Goal: Task Accomplishment & Management: Use online tool/utility

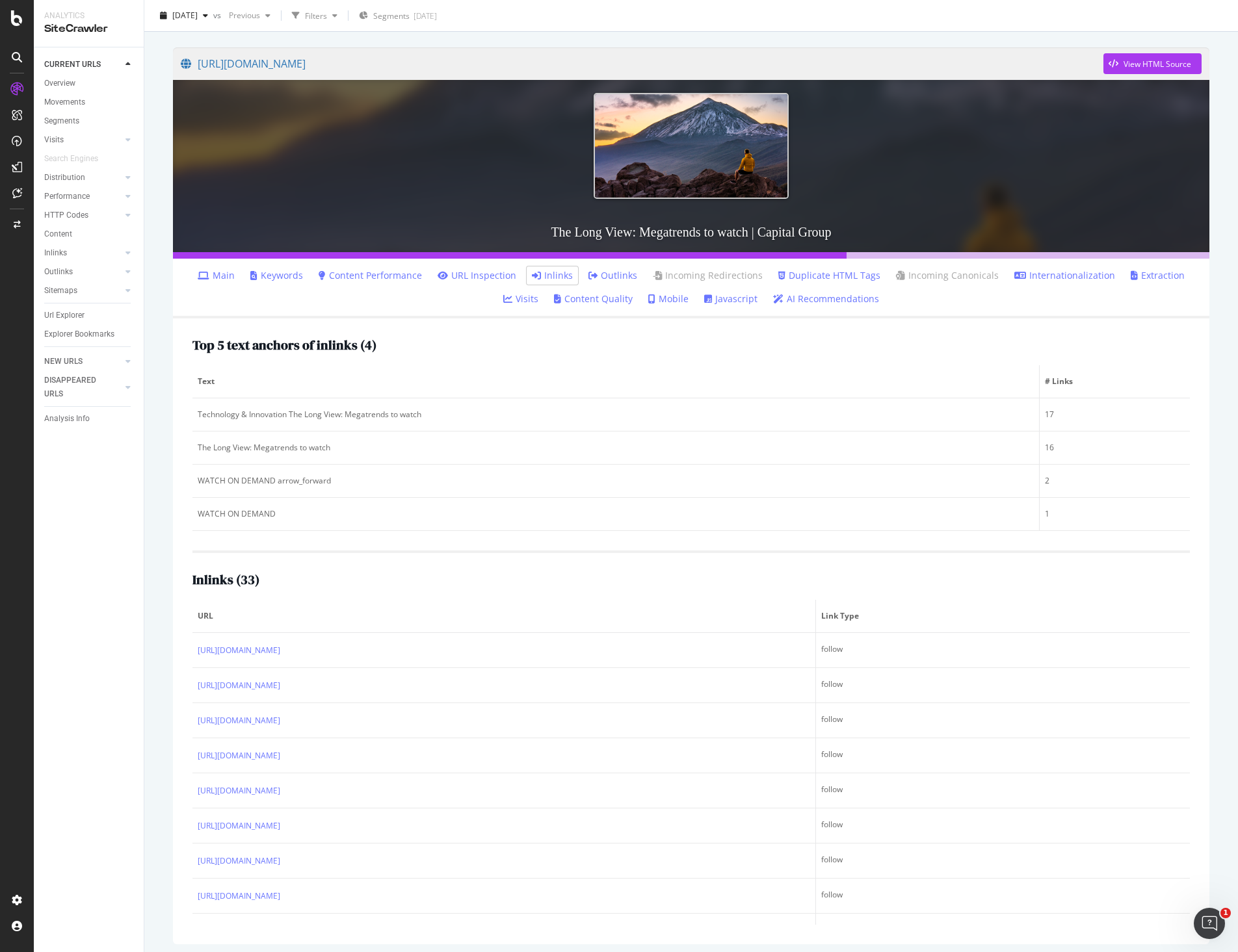
scroll to position [715, 0]
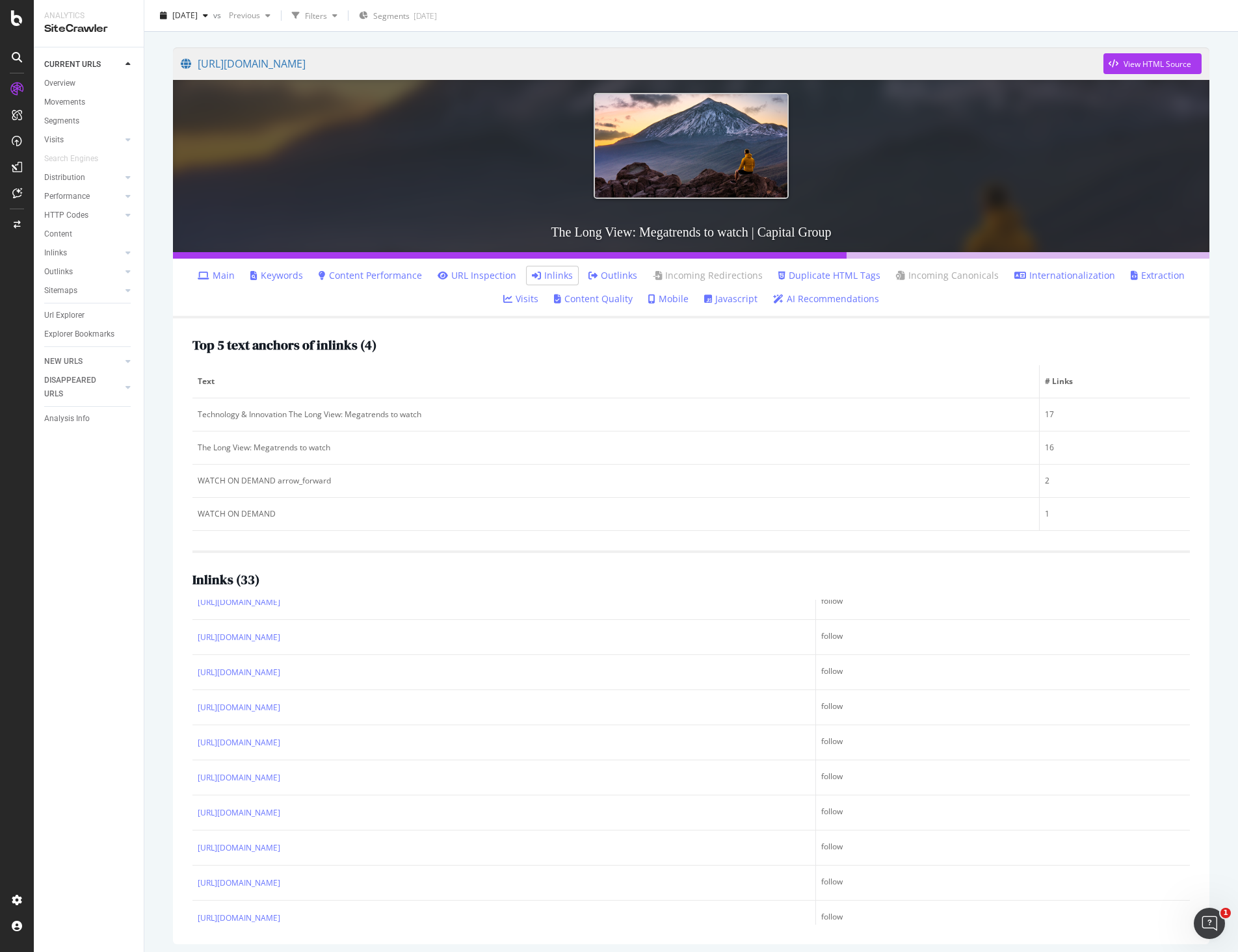
click at [67, 19] on div "Analytics" at bounding box center [89, 16] width 89 height 11
click at [56, 82] on div "Overview" at bounding box center [60, 83] width 31 height 14
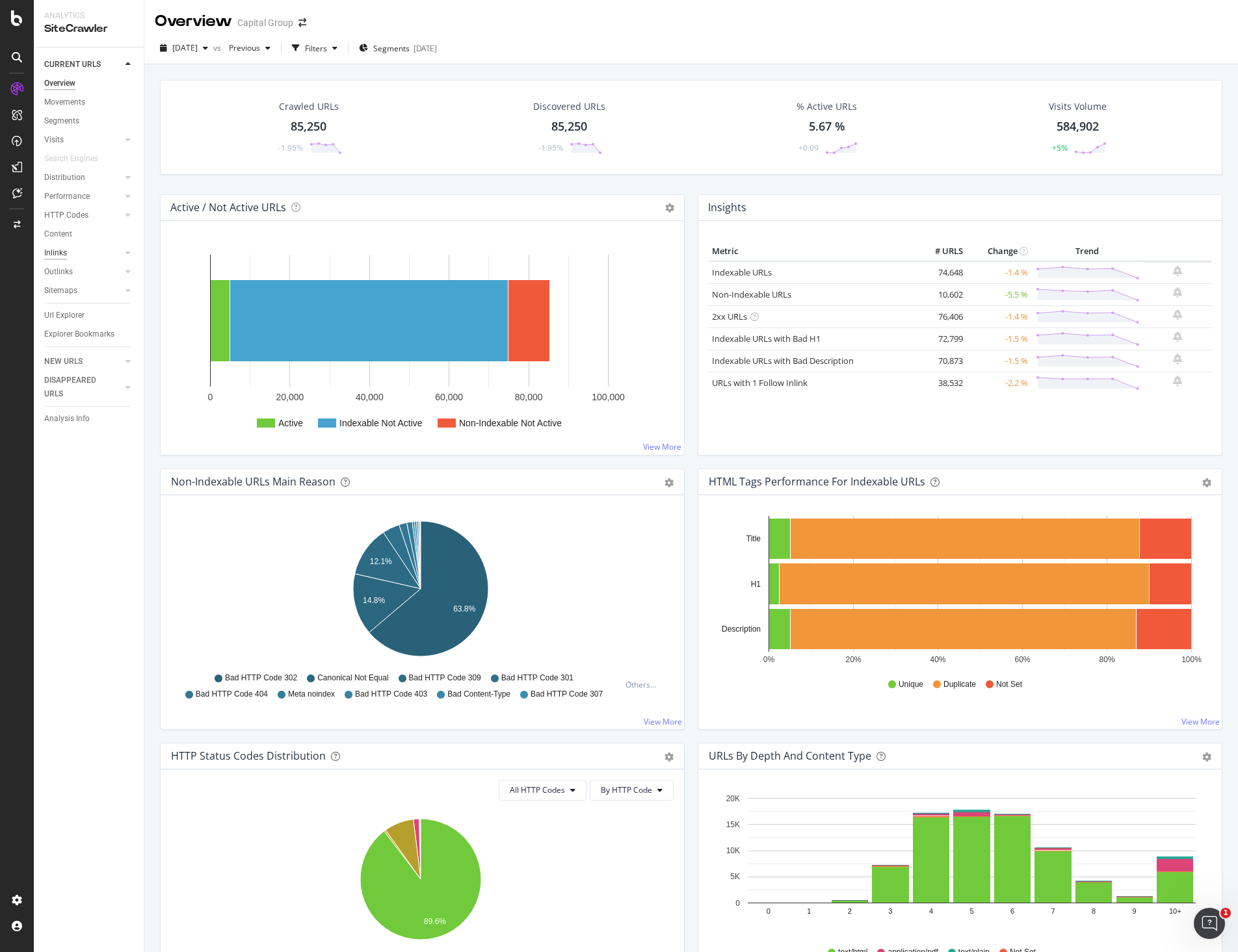
click at [60, 253] on div "Inlinks" at bounding box center [55, 253] width 23 height 14
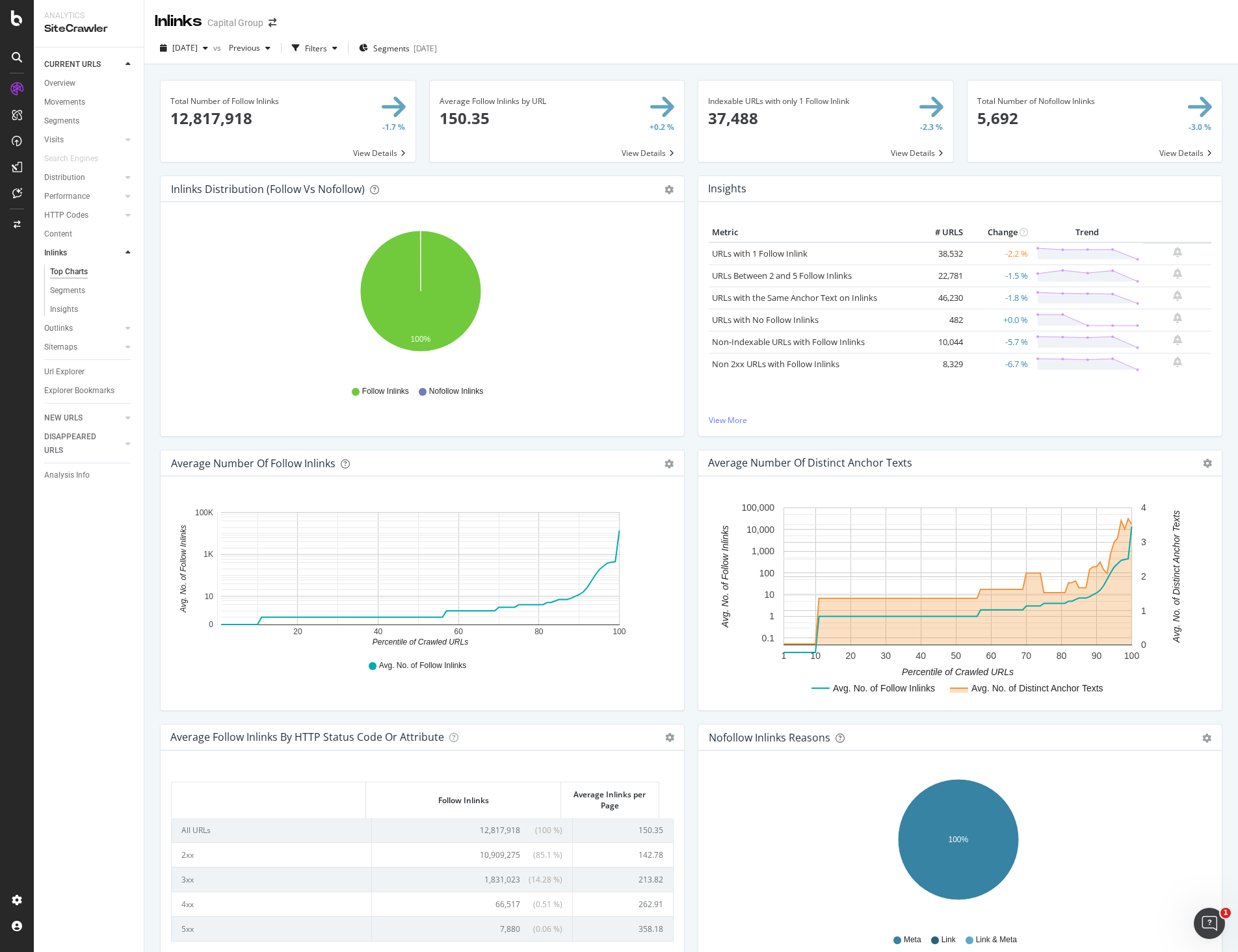
click at [668, 150] on span at bounding box center [557, 121] width 255 height 81
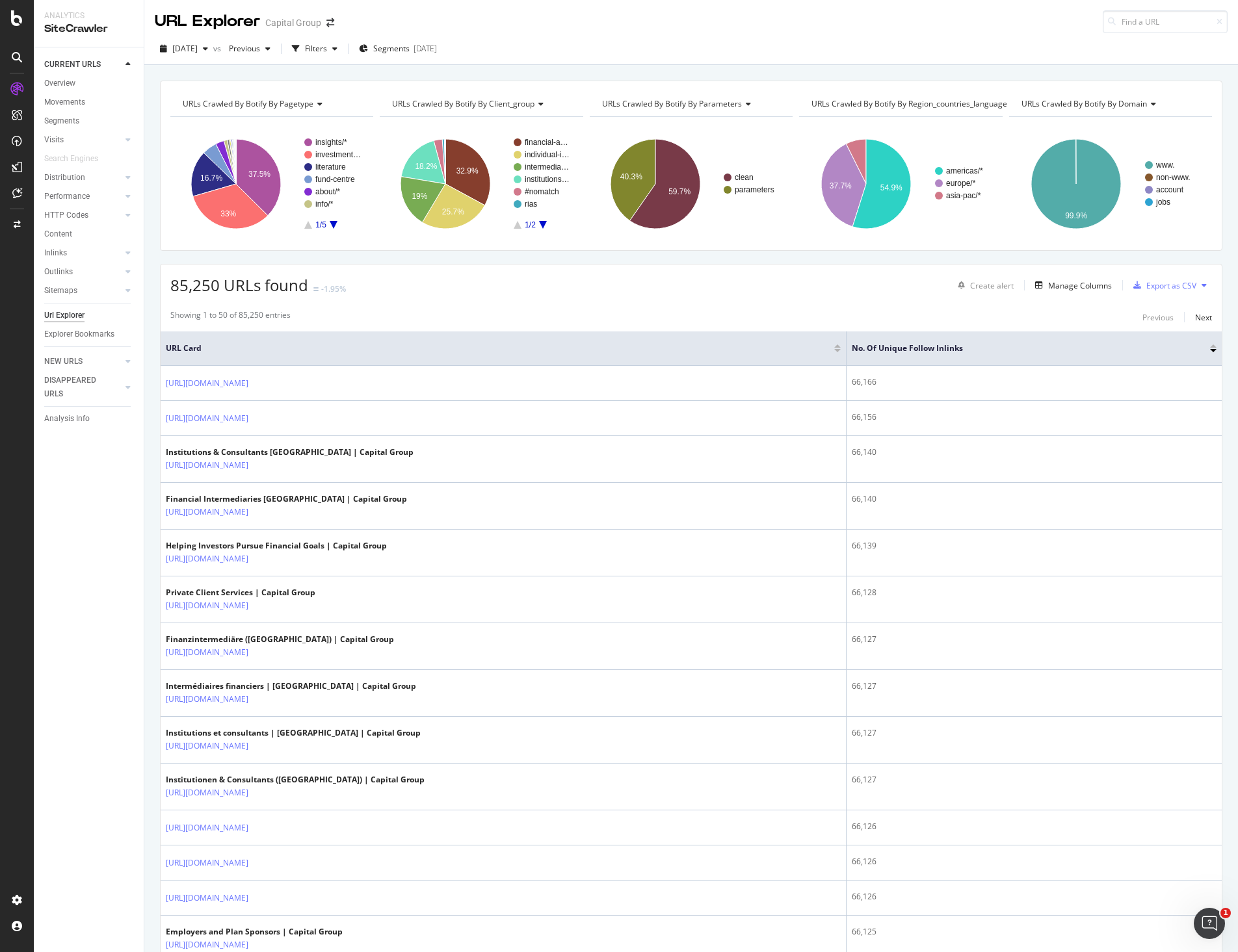
drag, startPoint x: 1204, startPoint y: 345, endPoint x: 1208, endPoint y: 363, distance: 18.4
click at [1209, 345] on div at bounding box center [1212, 346] width 6 height 4
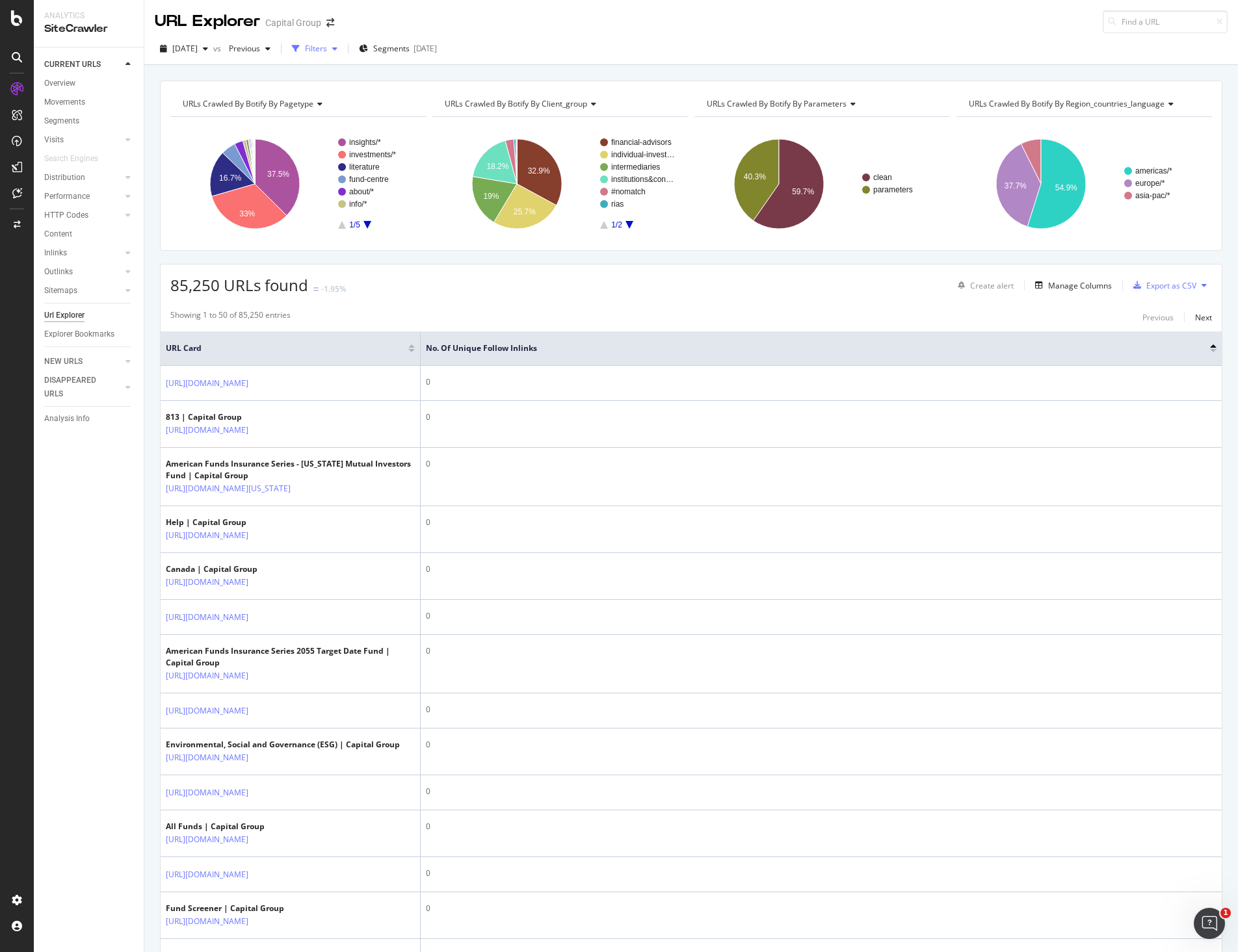
click at [327, 45] on div "Filters" at bounding box center [315, 49] width 22 height 11
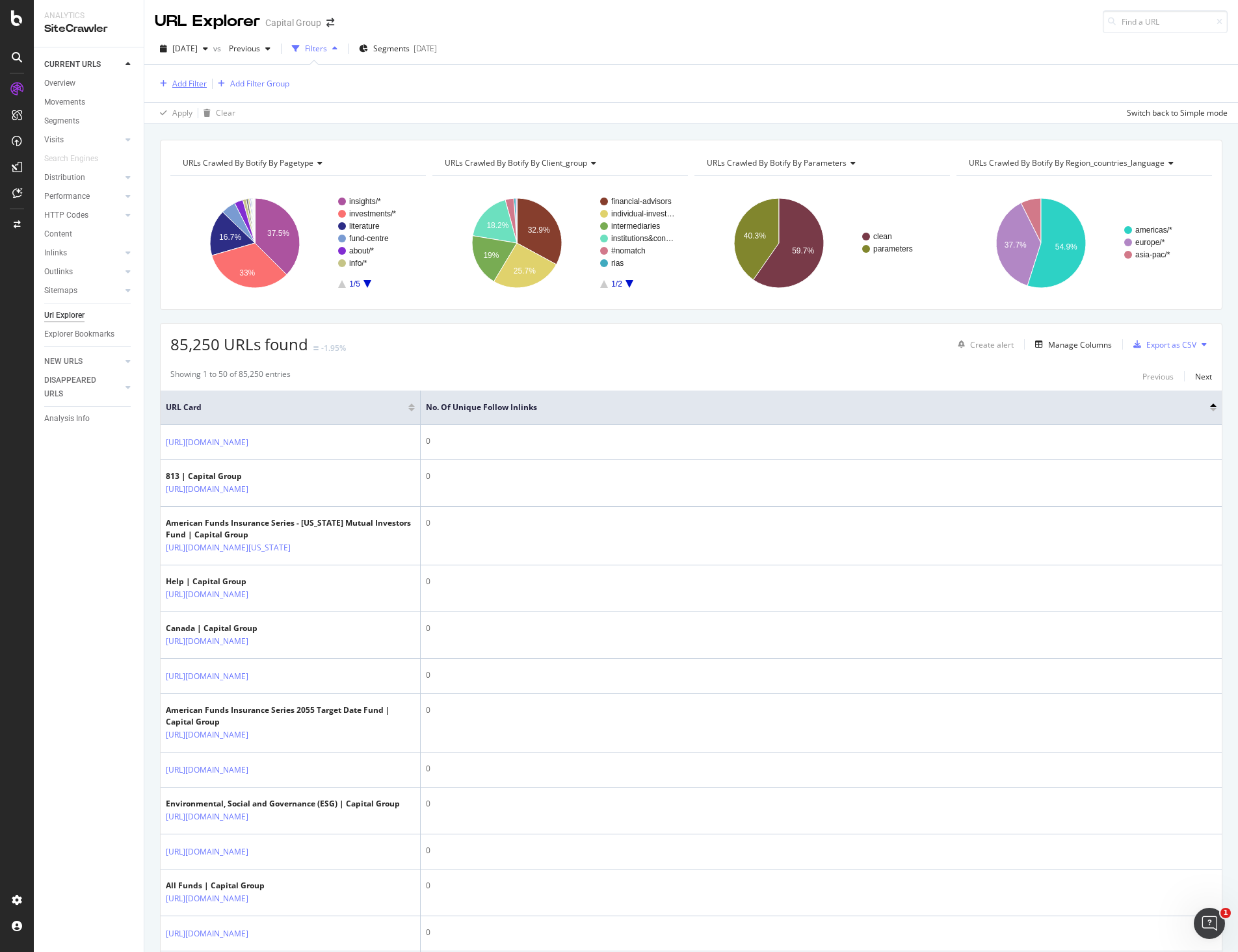
click at [196, 82] on div "Add Filter" at bounding box center [189, 84] width 34 height 11
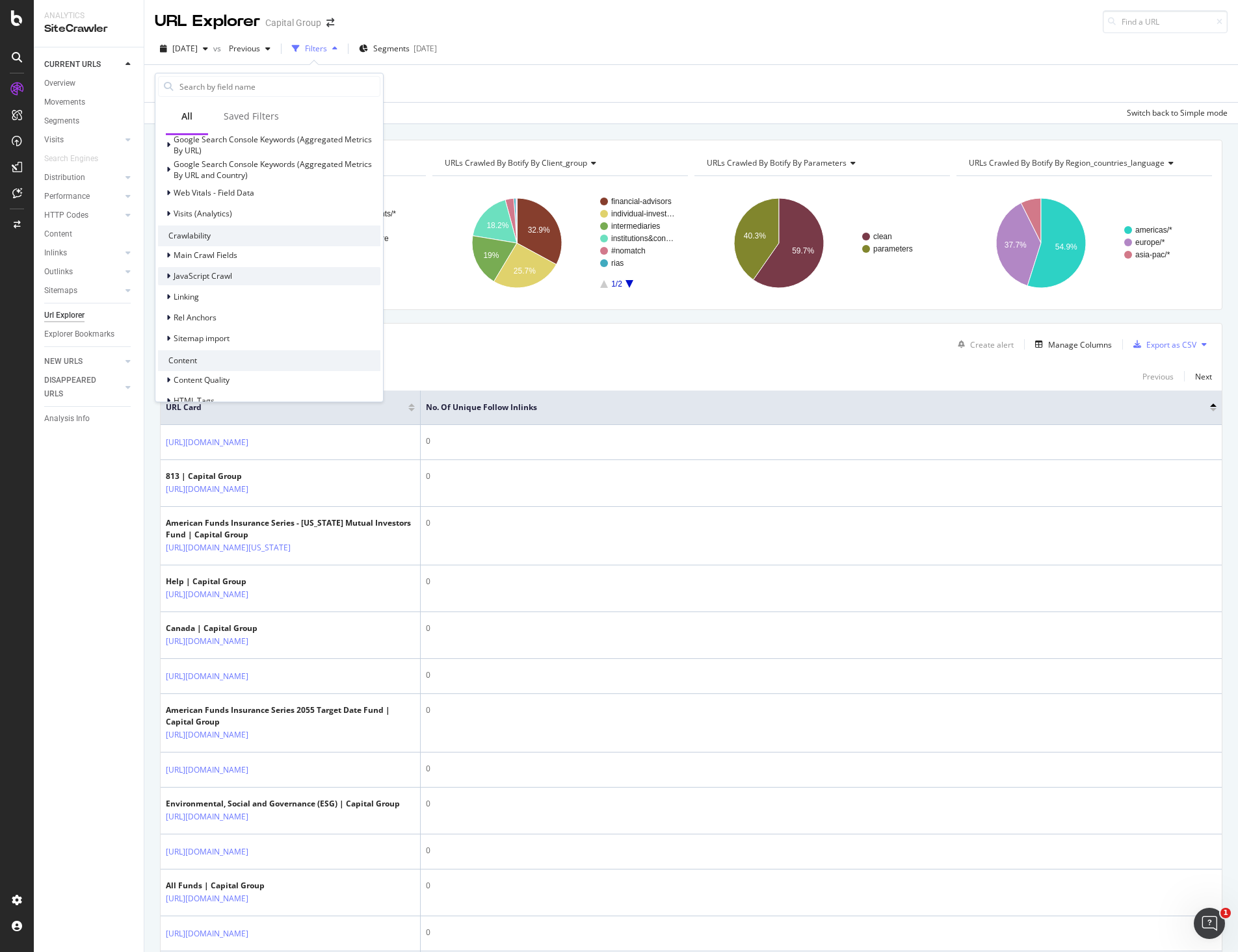
scroll to position [325, 0]
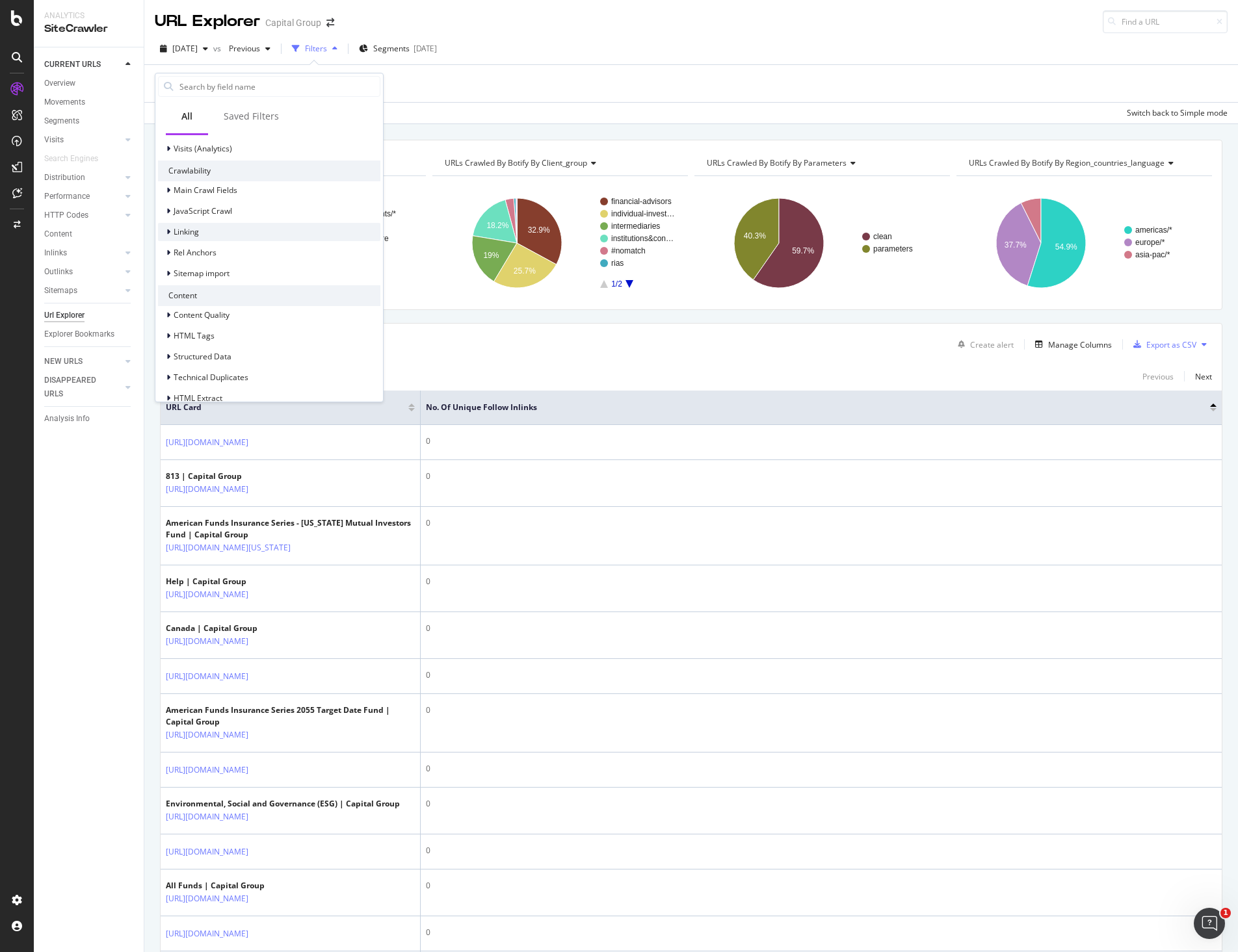
click at [195, 235] on span "Linking" at bounding box center [185, 232] width 25 height 11
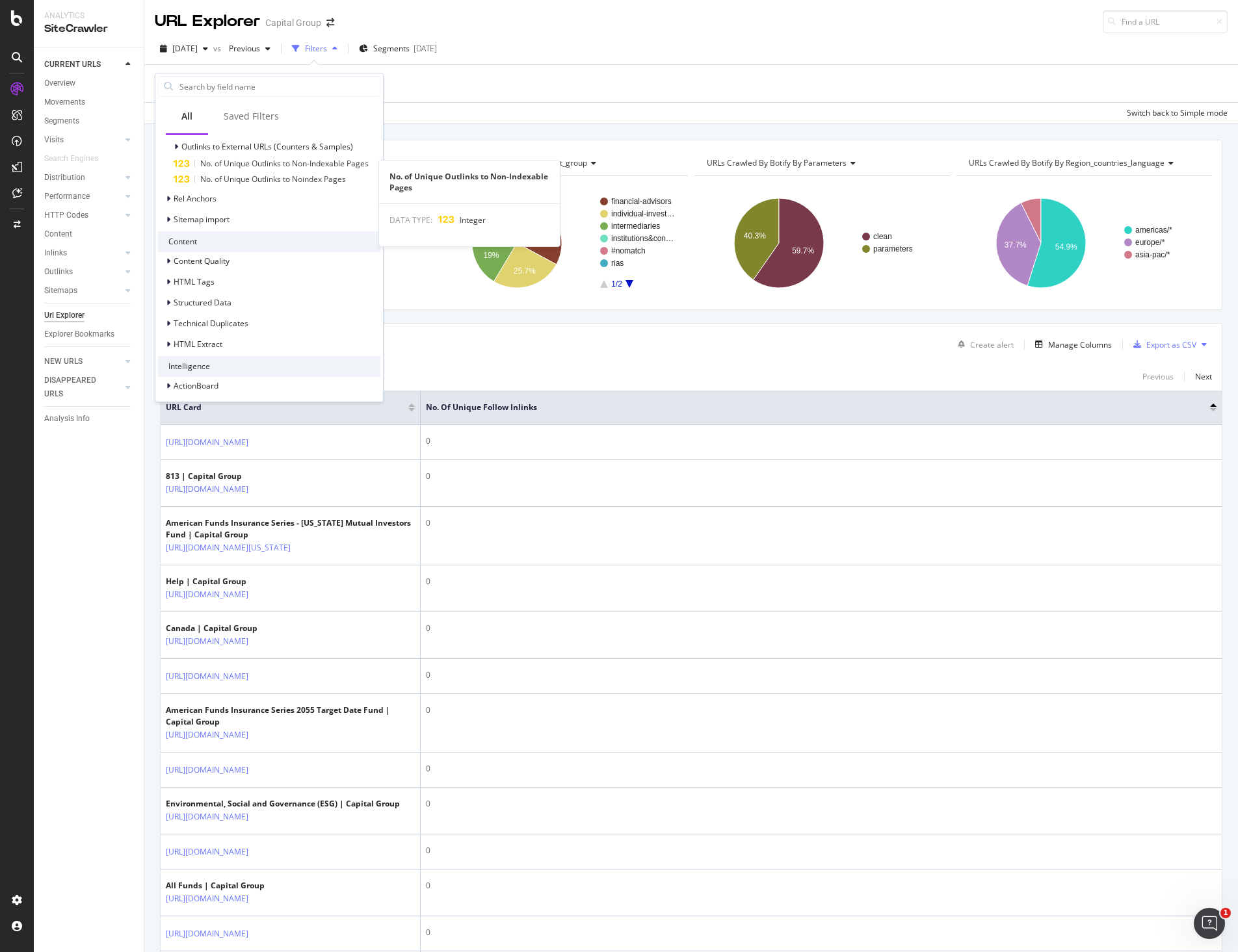
scroll to position [599, 0]
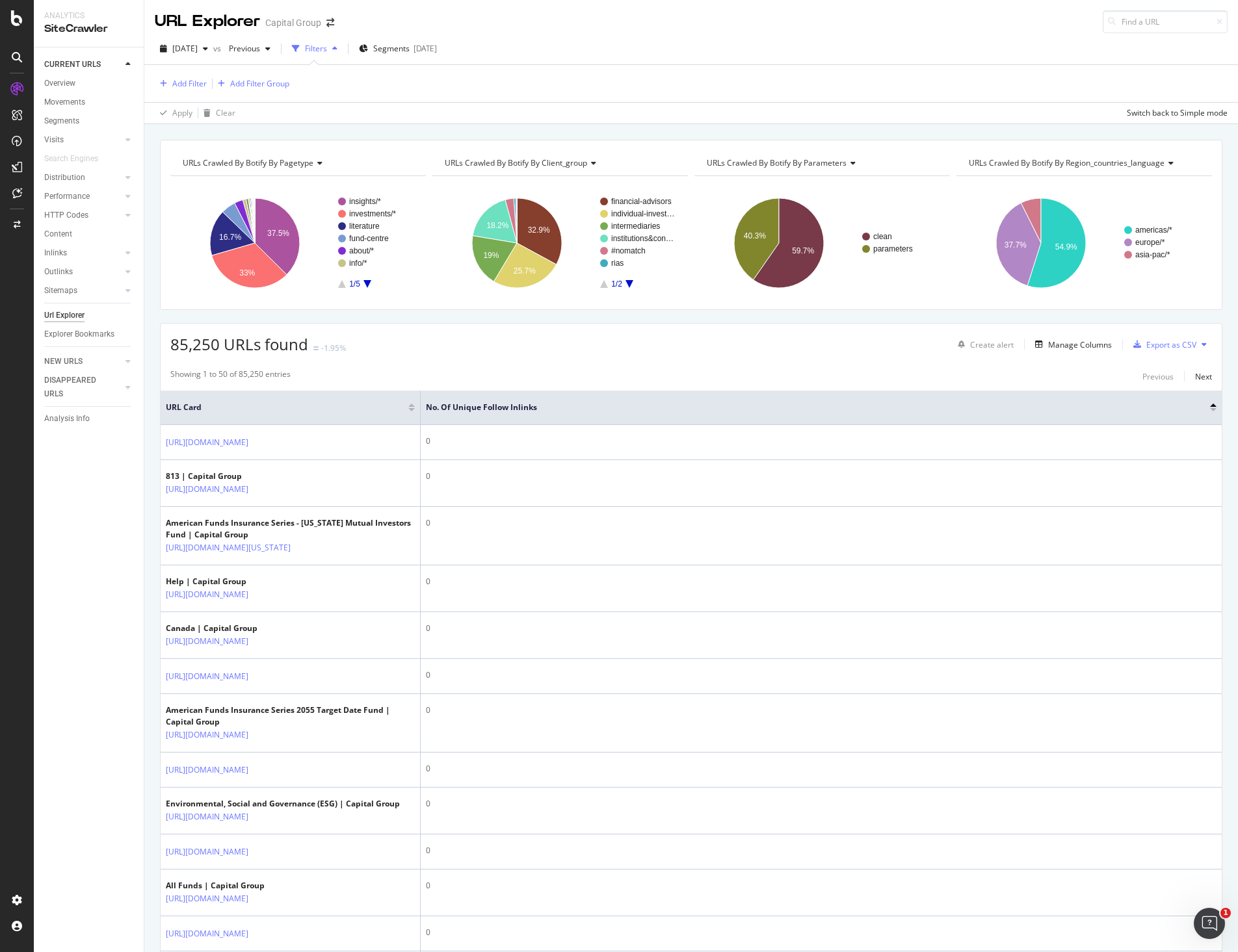
click at [448, 74] on div "Add Filter Add Filter Group" at bounding box center [691, 83] width 1073 height 37
click at [193, 78] on div "Add Filter" at bounding box center [189, 84] width 34 height 11
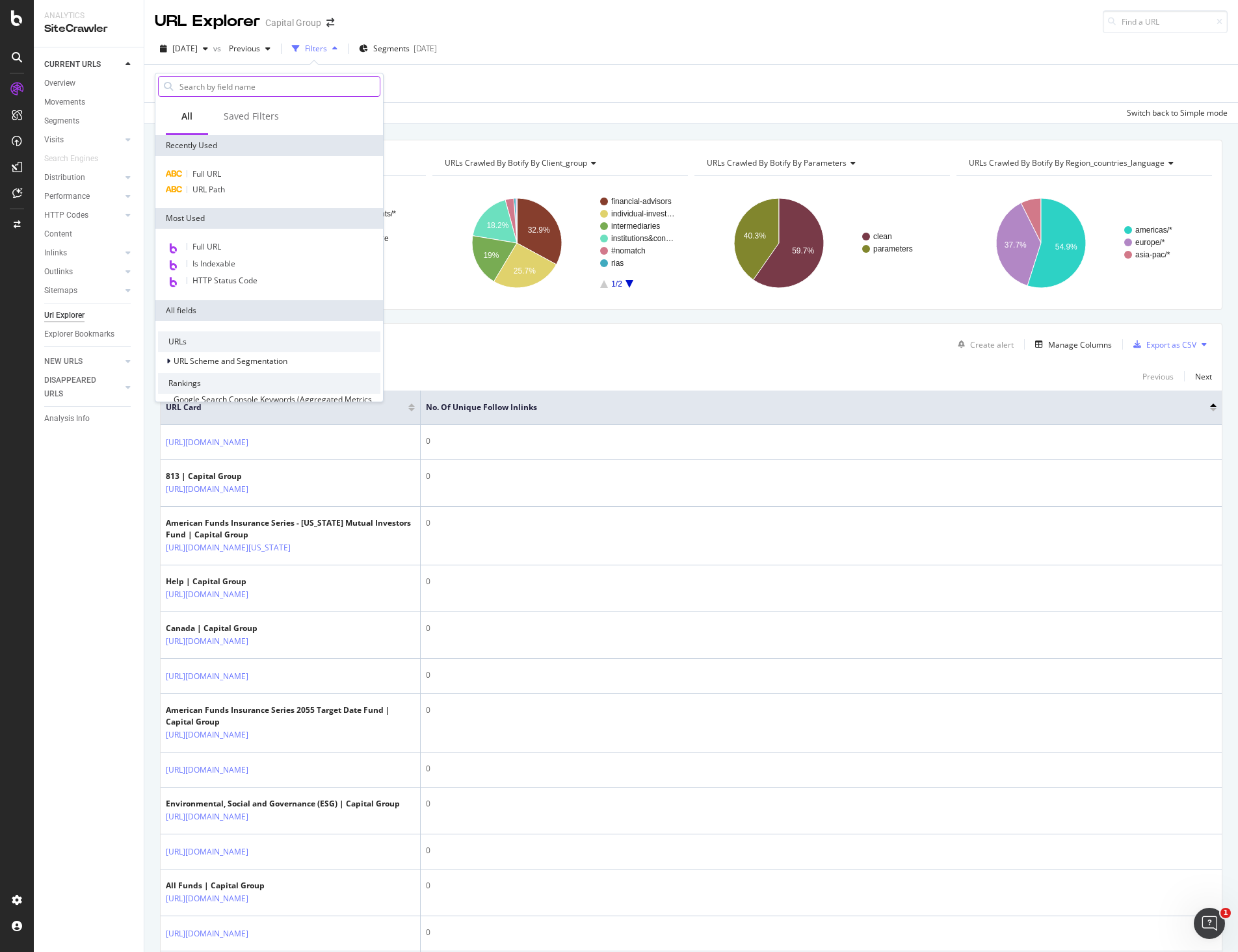
click at [236, 86] on input "text" at bounding box center [279, 86] width 201 height 19
type input "inlinks"
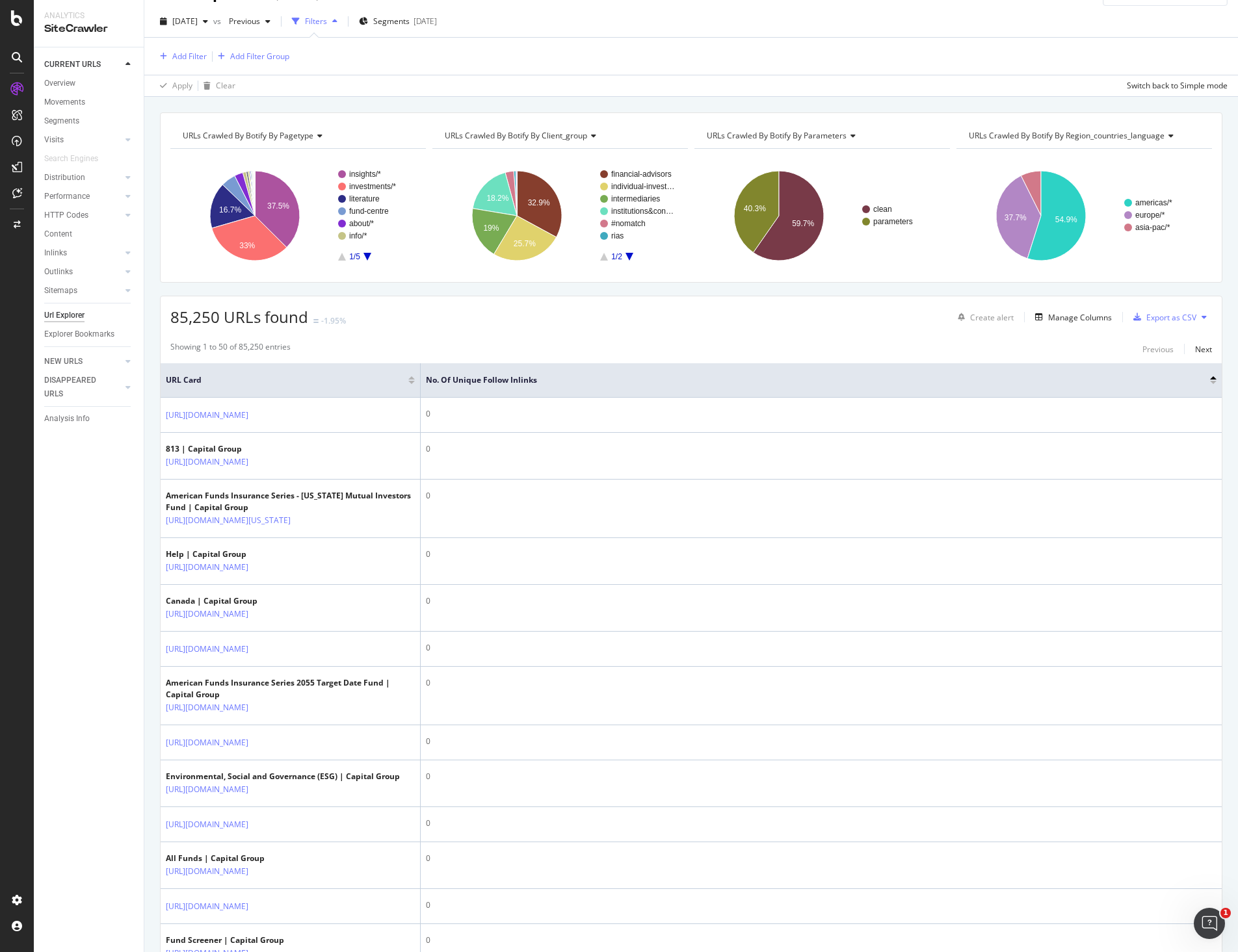
scroll to position [0, 0]
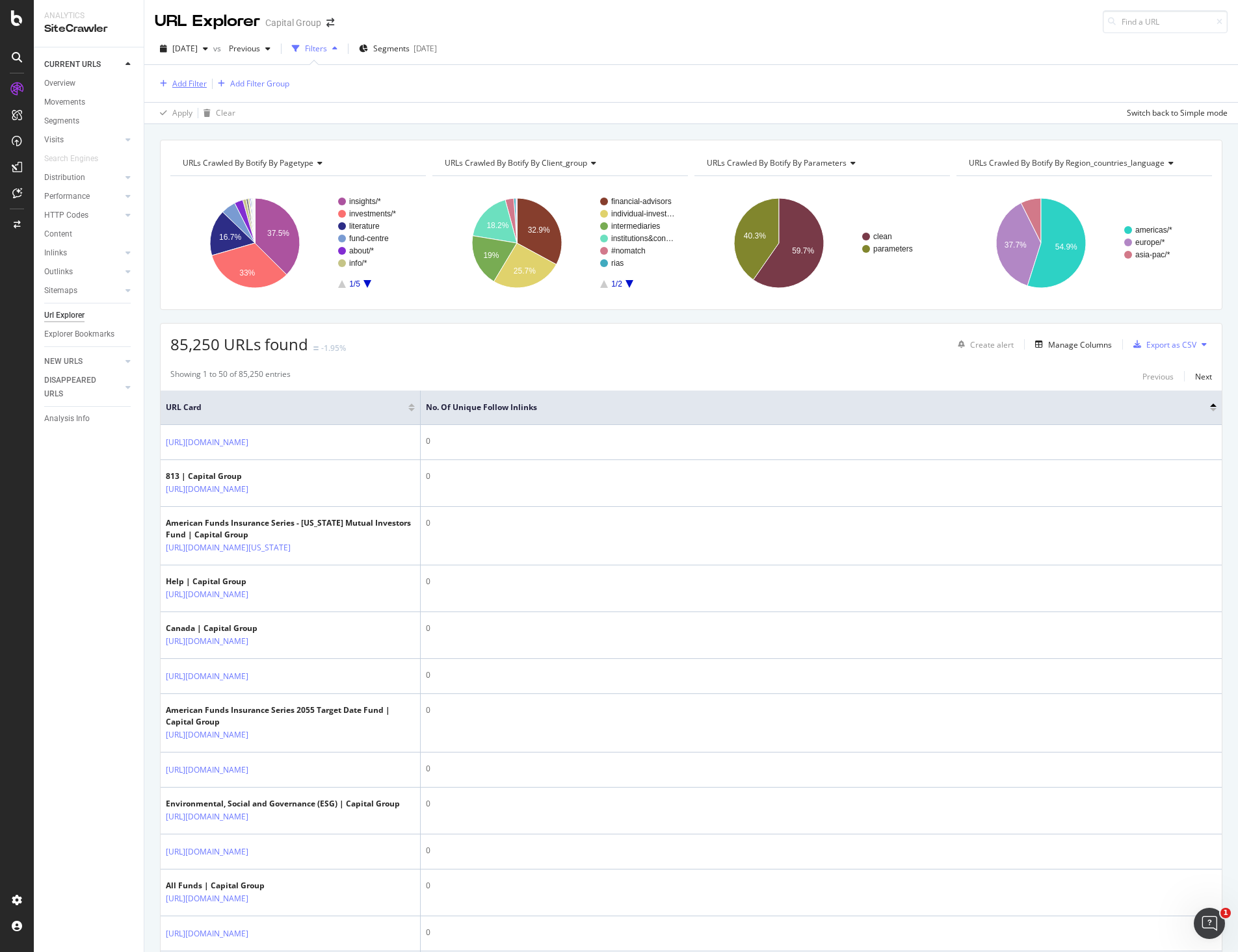
click at [178, 83] on div "Add Filter" at bounding box center [189, 84] width 34 height 11
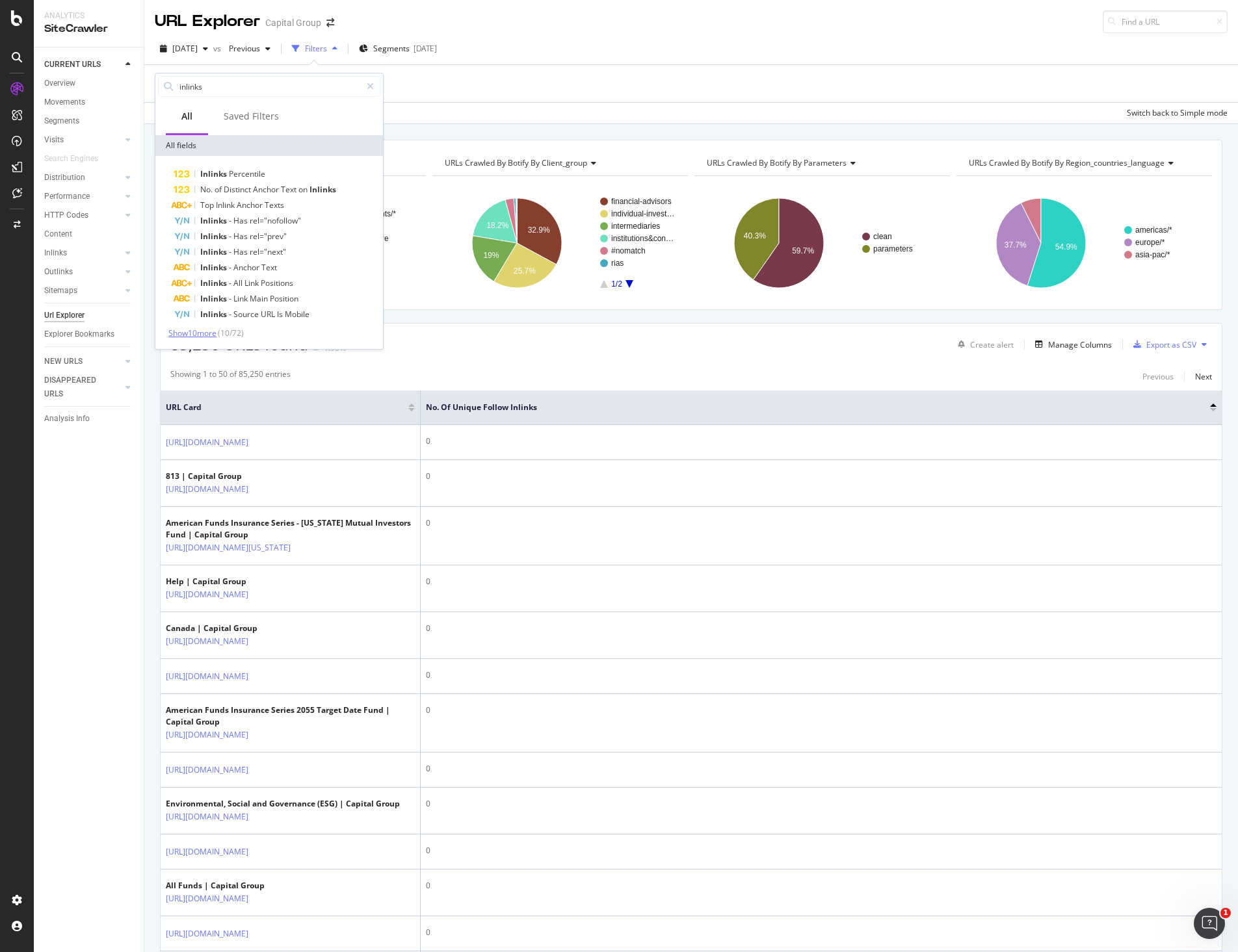
click at [205, 333] on span "Show 10 more" at bounding box center [193, 333] width 48 height 11
click at [234, 340] on div "No. of Inlinks" at bounding box center [277, 345] width 207 height 16
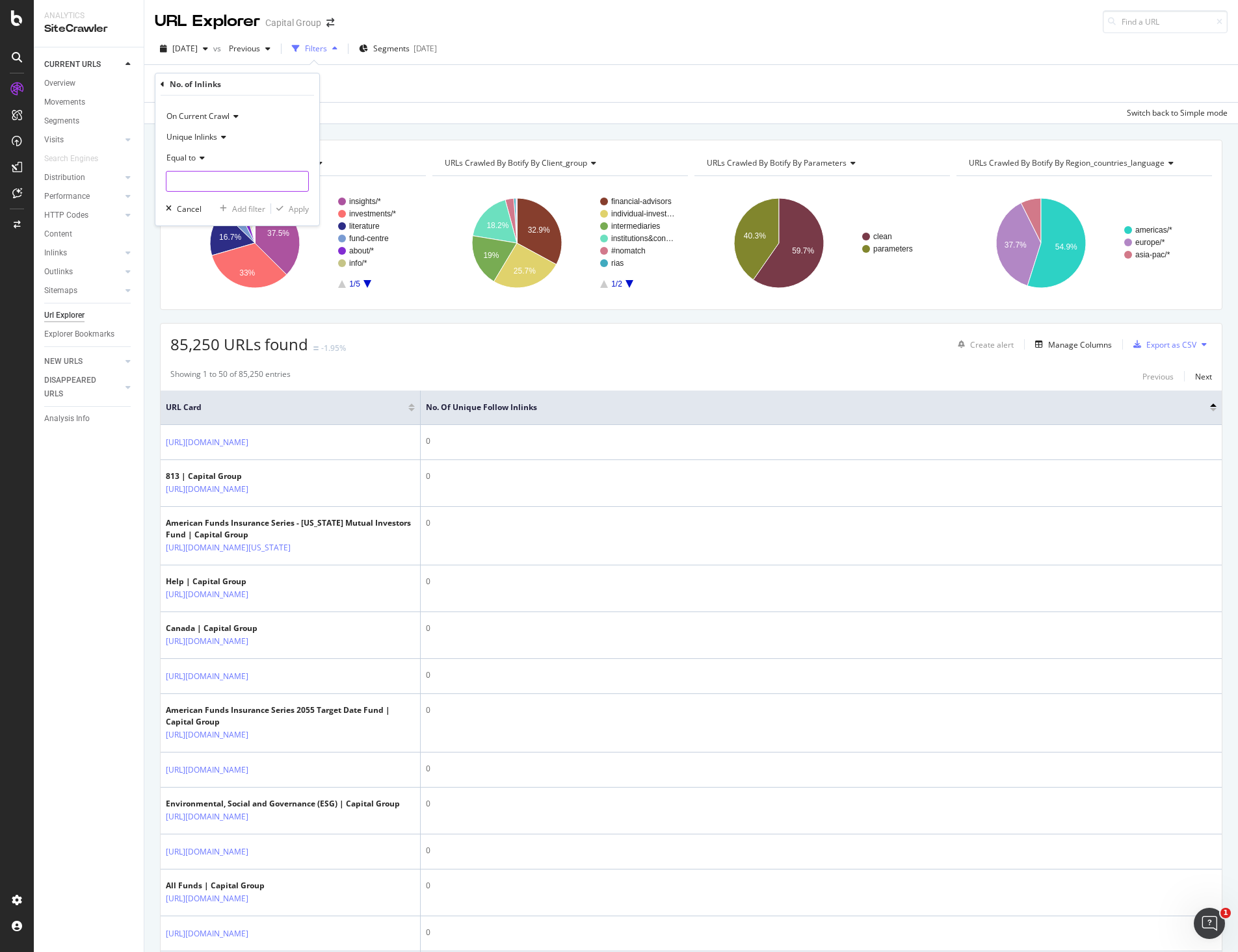
click at [228, 178] on input "number" at bounding box center [237, 181] width 143 height 21
type input "0"
click at [285, 204] on div "Apply" at bounding box center [290, 208] width 38 height 12
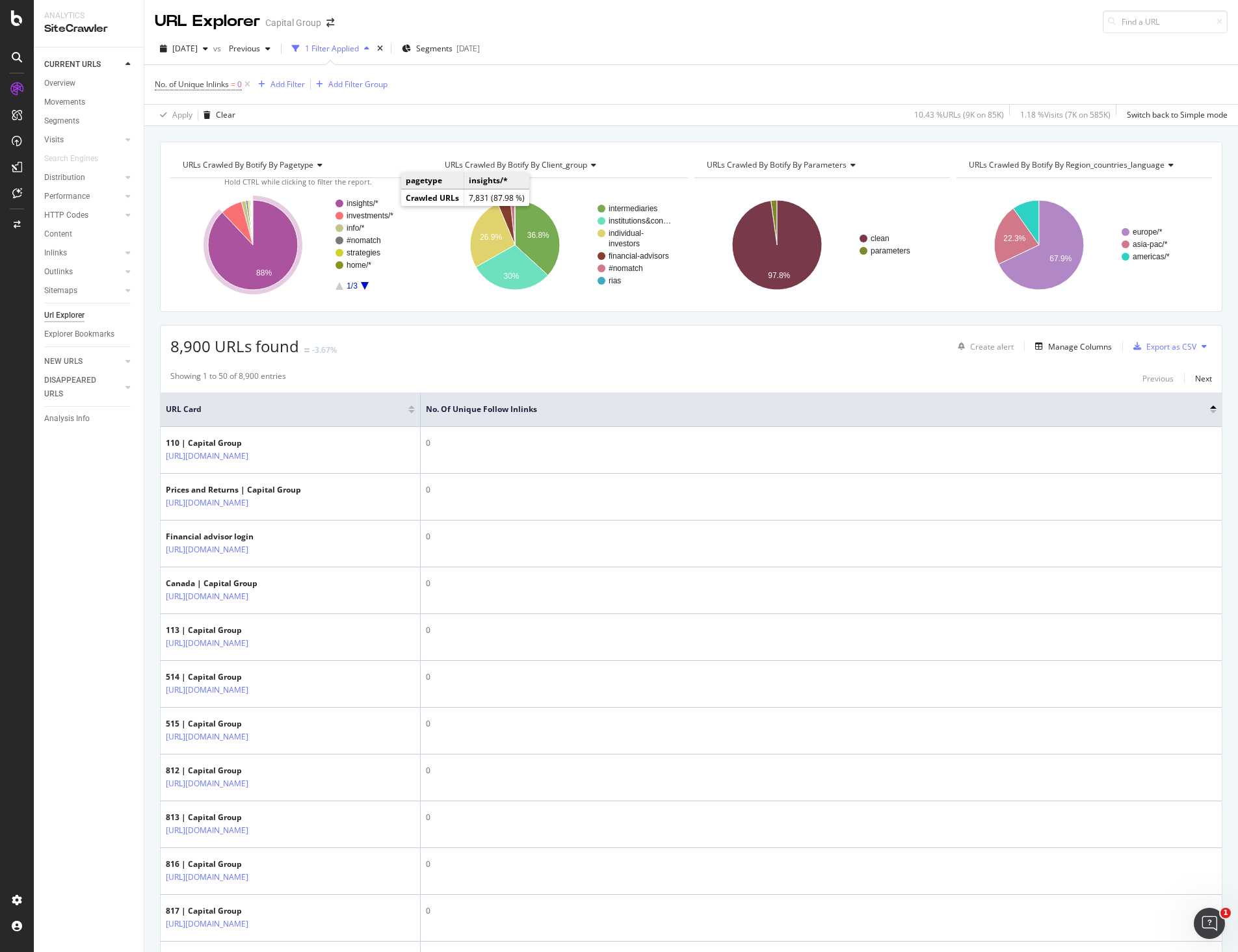
click at [361, 201] on text "insights/*" at bounding box center [363, 204] width 32 height 9
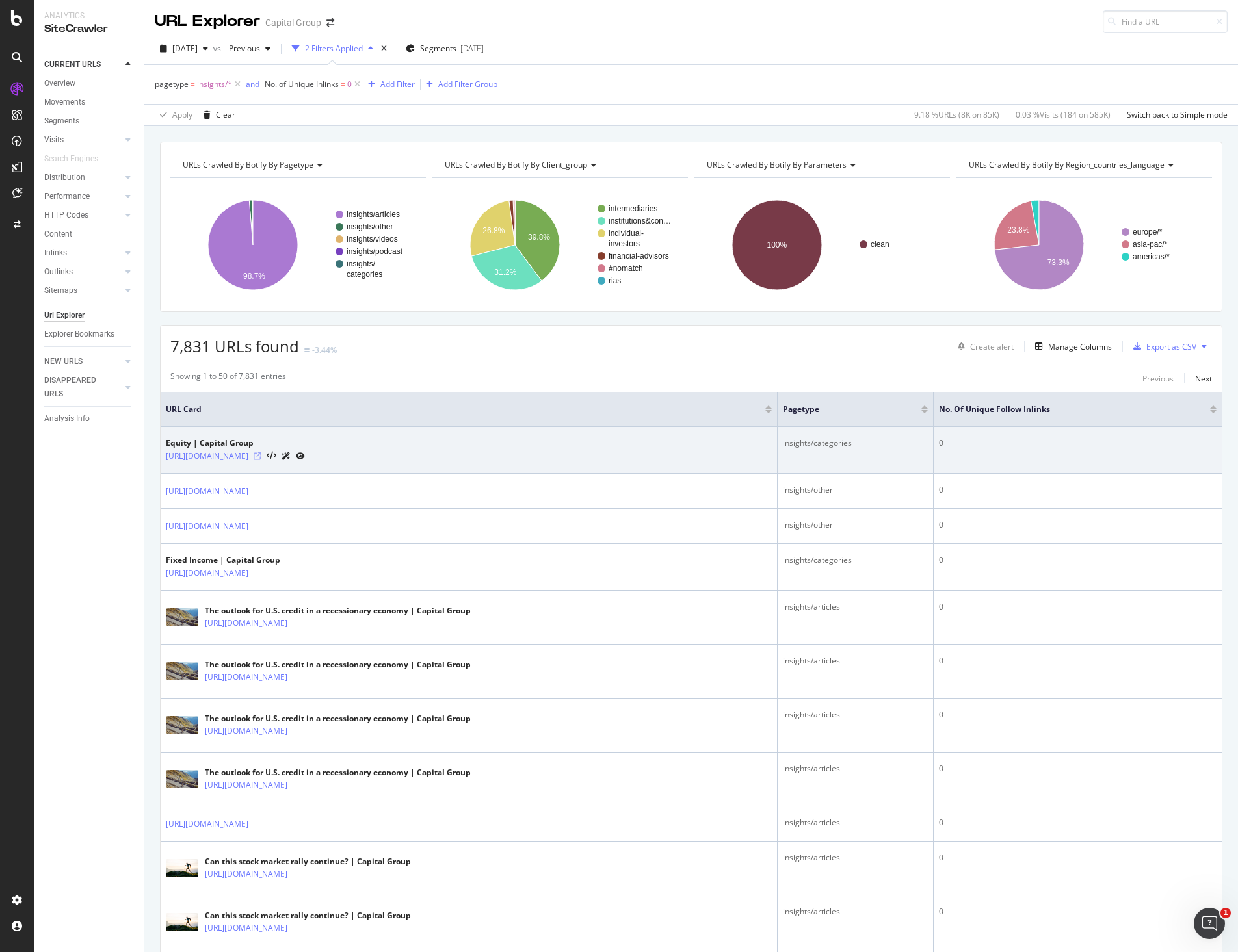
click at [261, 457] on icon at bounding box center [257, 456] width 7 height 7
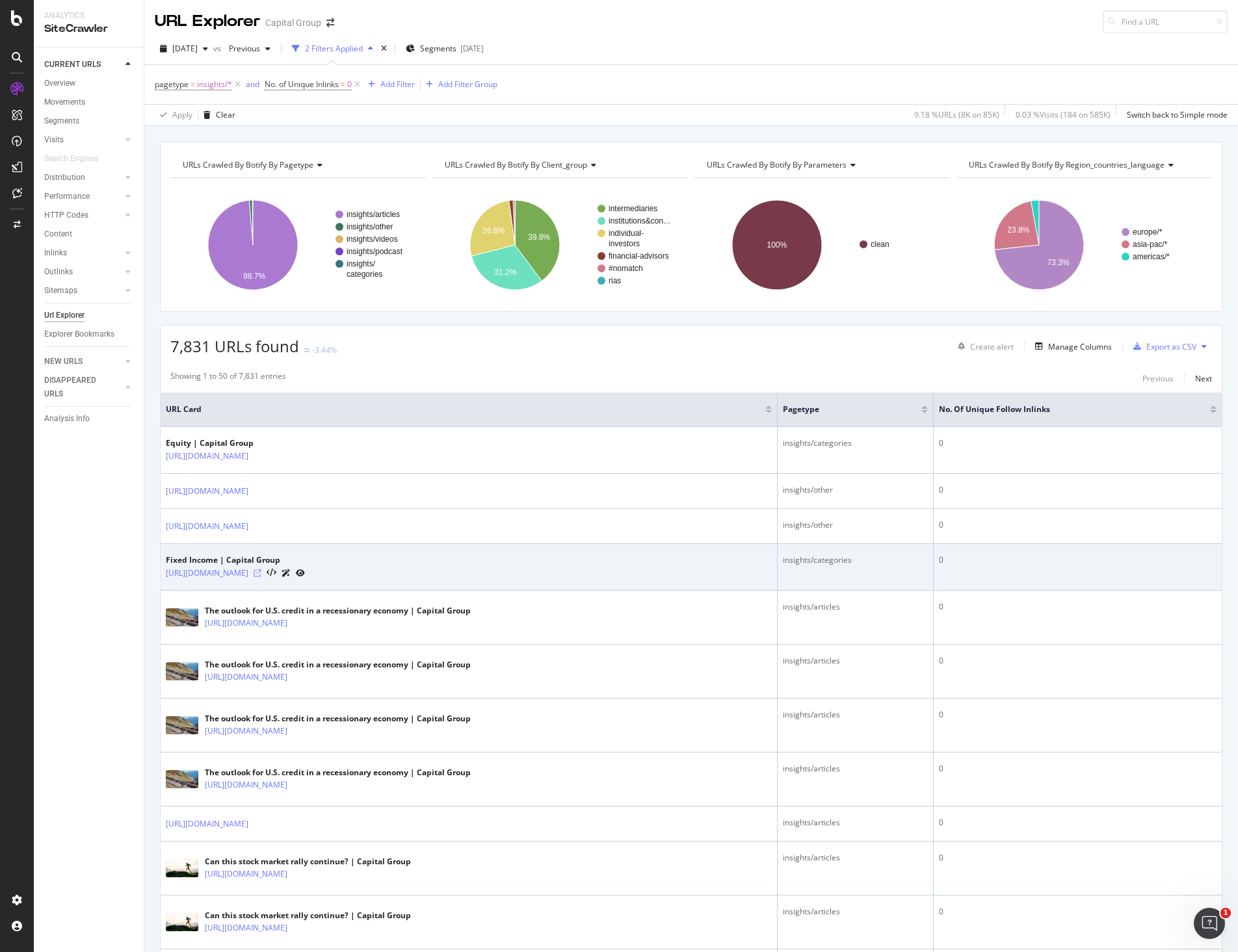
click at [261, 572] on icon at bounding box center [257, 573] width 7 height 7
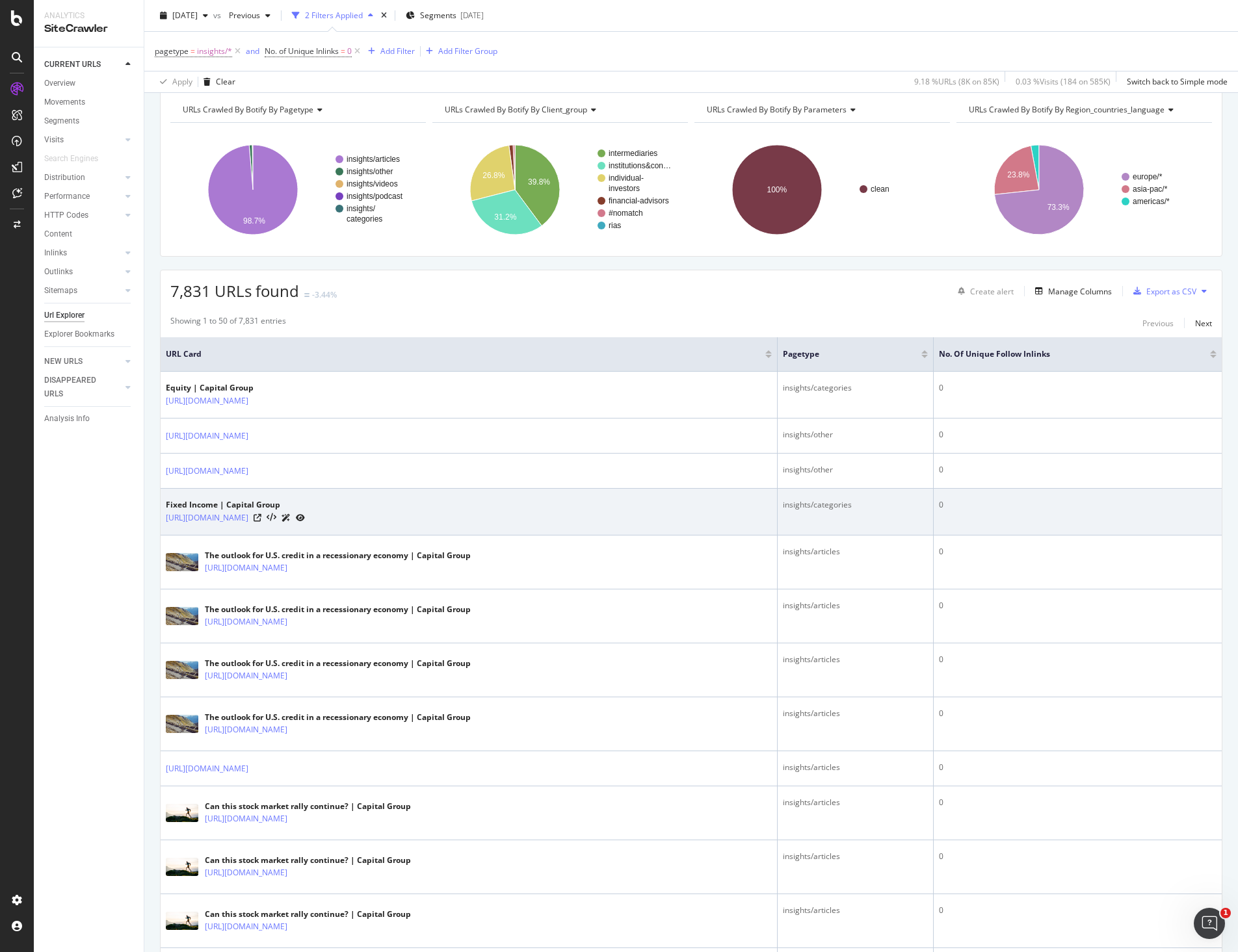
scroll to position [130, 0]
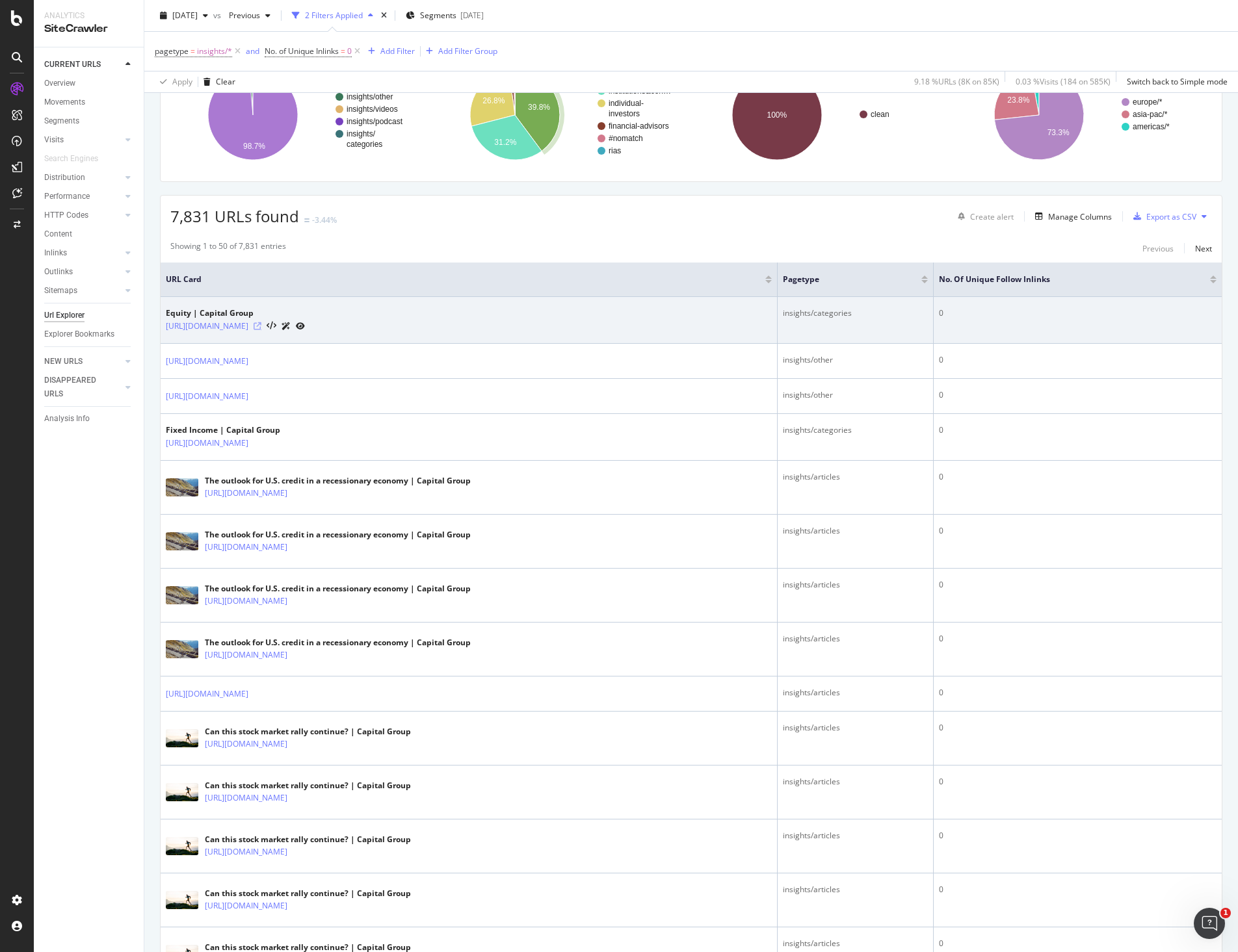
click at [261, 325] on icon at bounding box center [257, 327] width 7 height 7
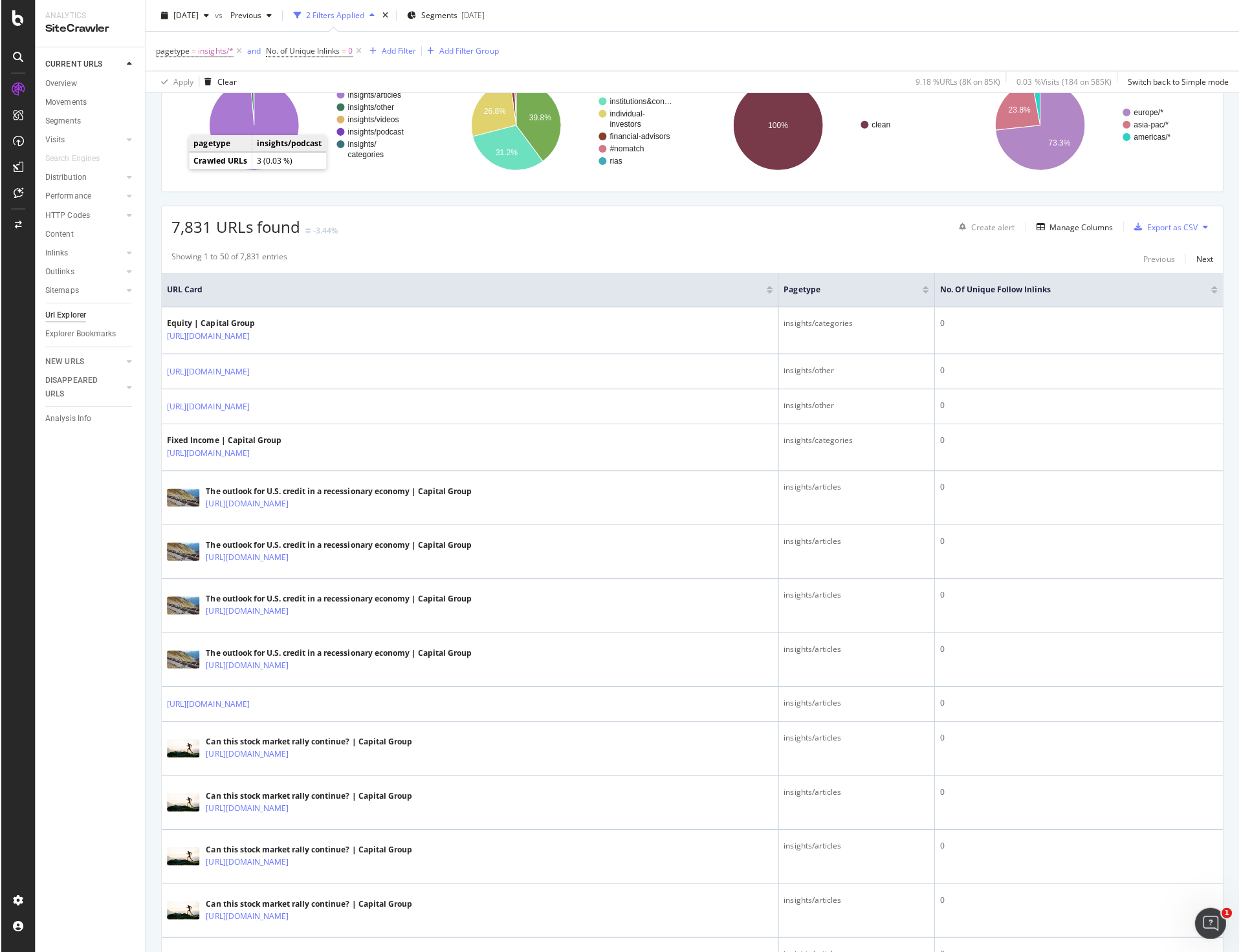
scroll to position [0, 0]
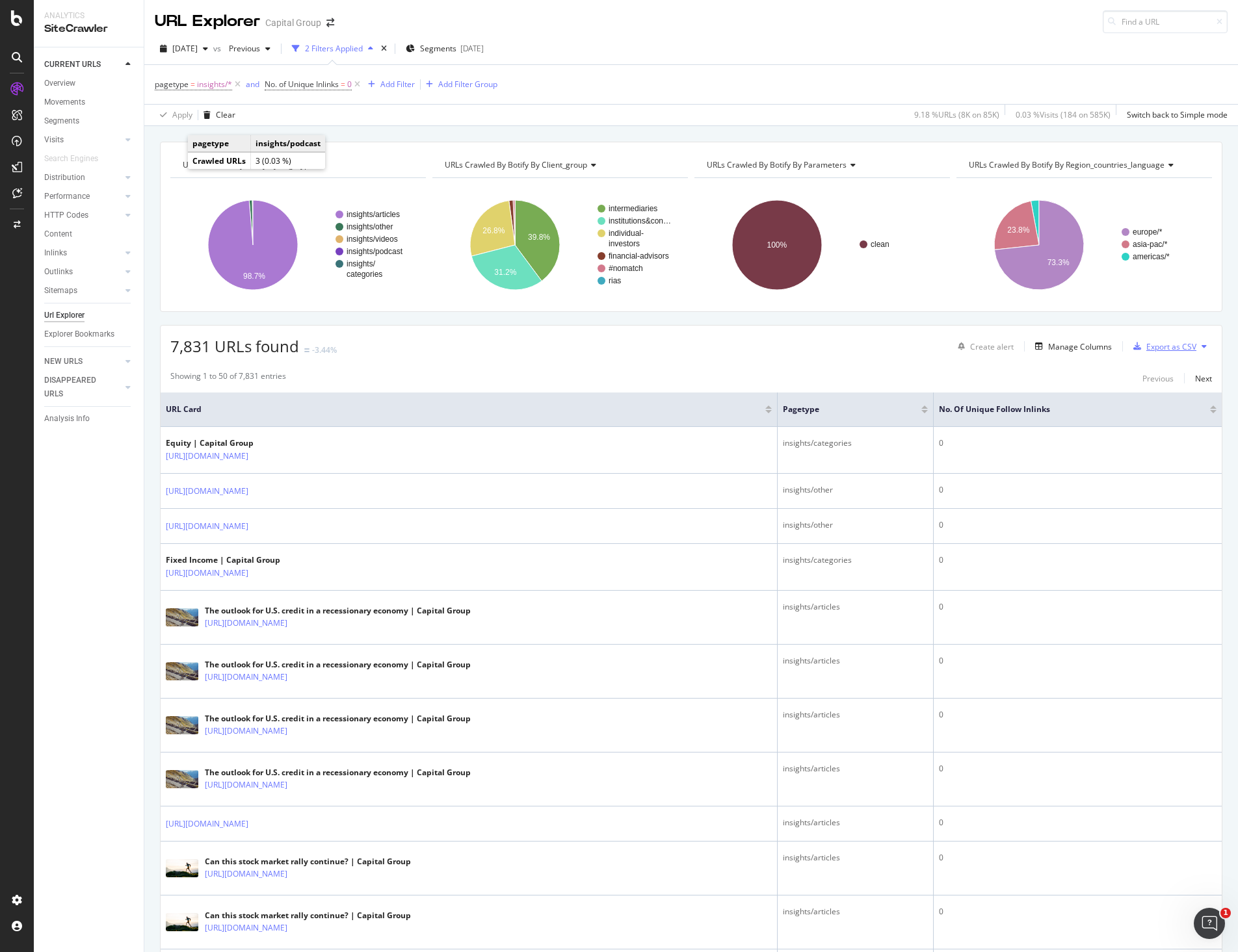
click at [1165, 349] on div "Export as CSV" at bounding box center [1171, 347] width 50 height 11
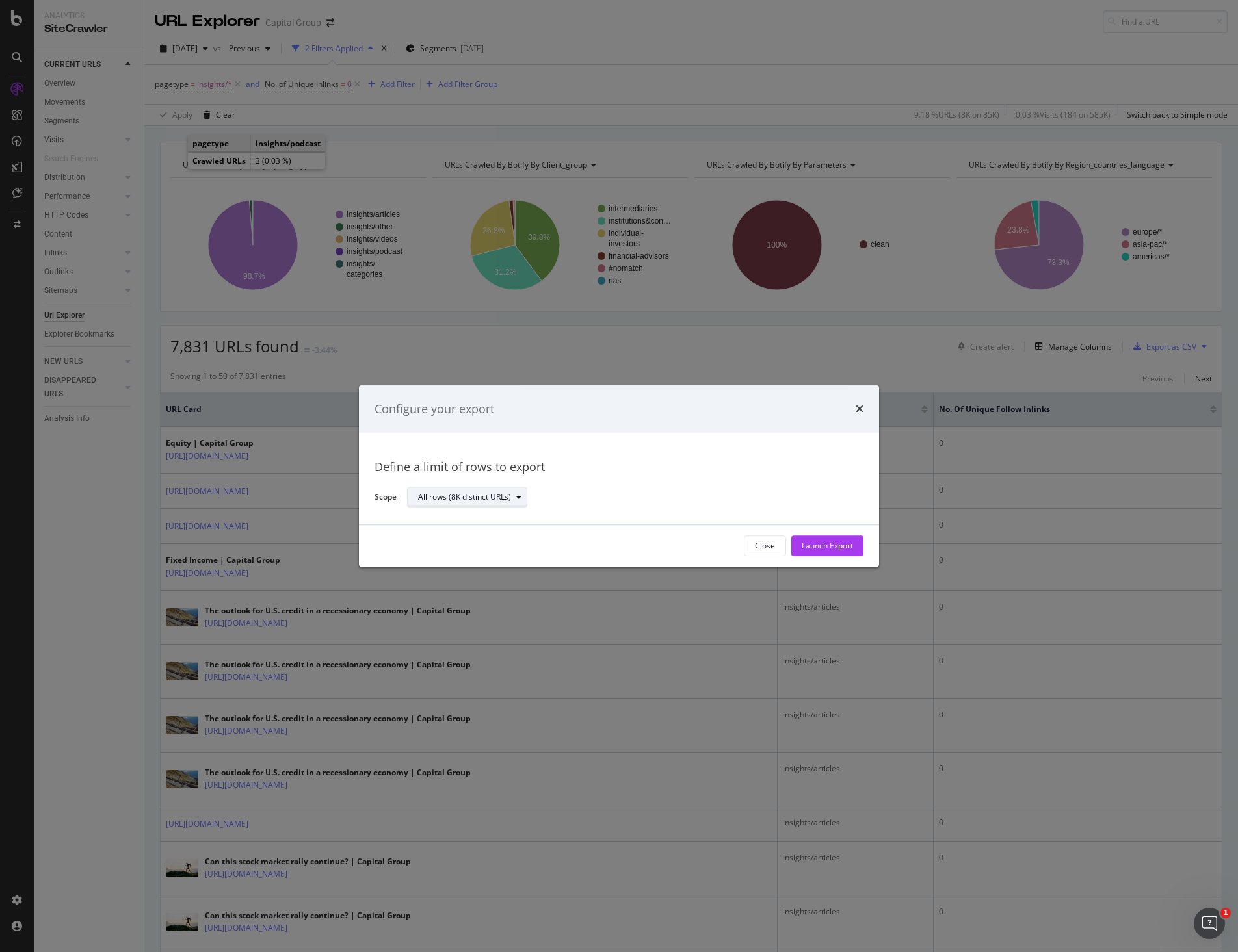
click at [487, 489] on div "All rows (8K distinct URLs)" at bounding box center [472, 498] width 109 height 18
click at [833, 545] on div "Launch Export" at bounding box center [827, 546] width 52 height 11
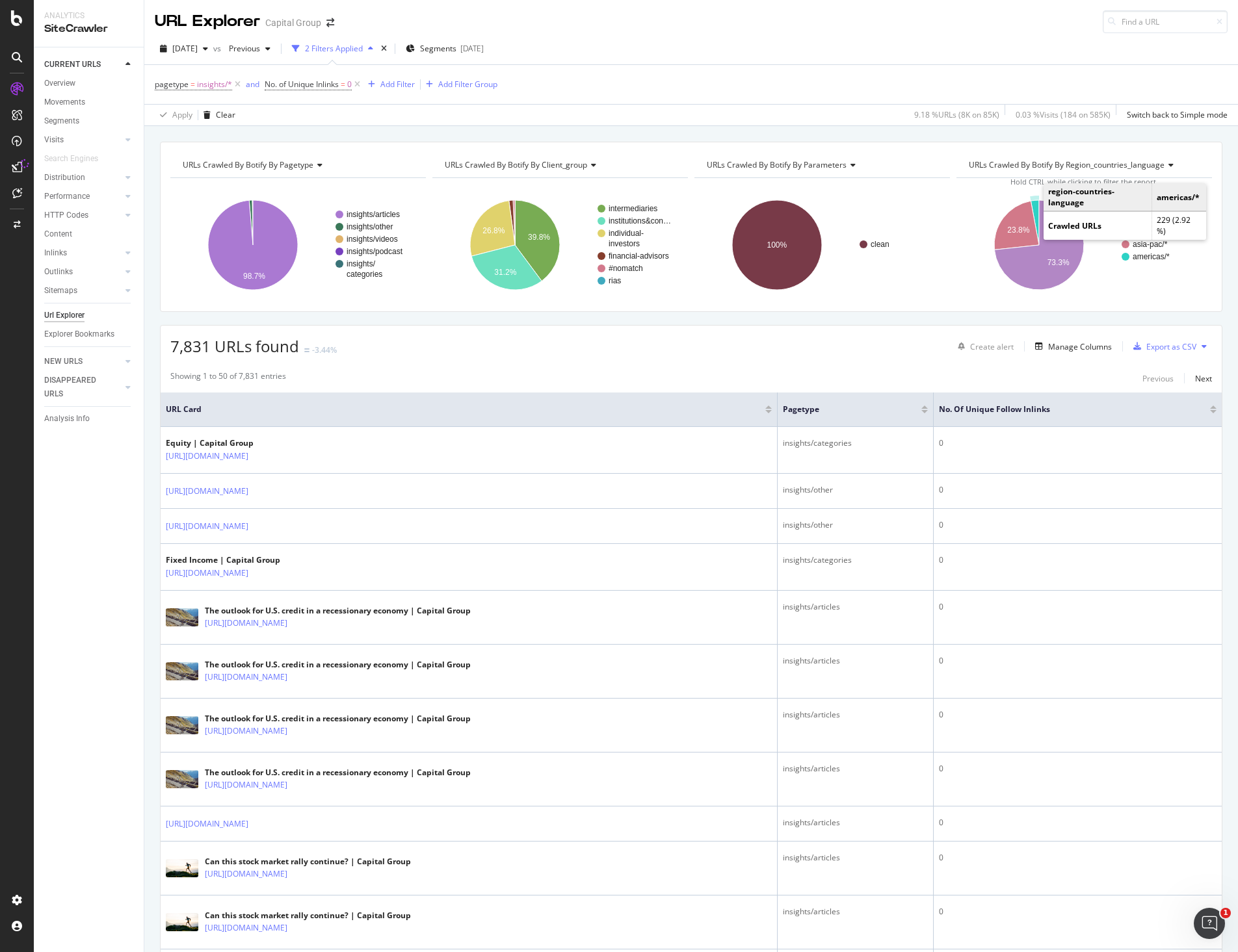
click at [1030, 211] on icon "A chart." at bounding box center [1034, 222] width 8 height 45
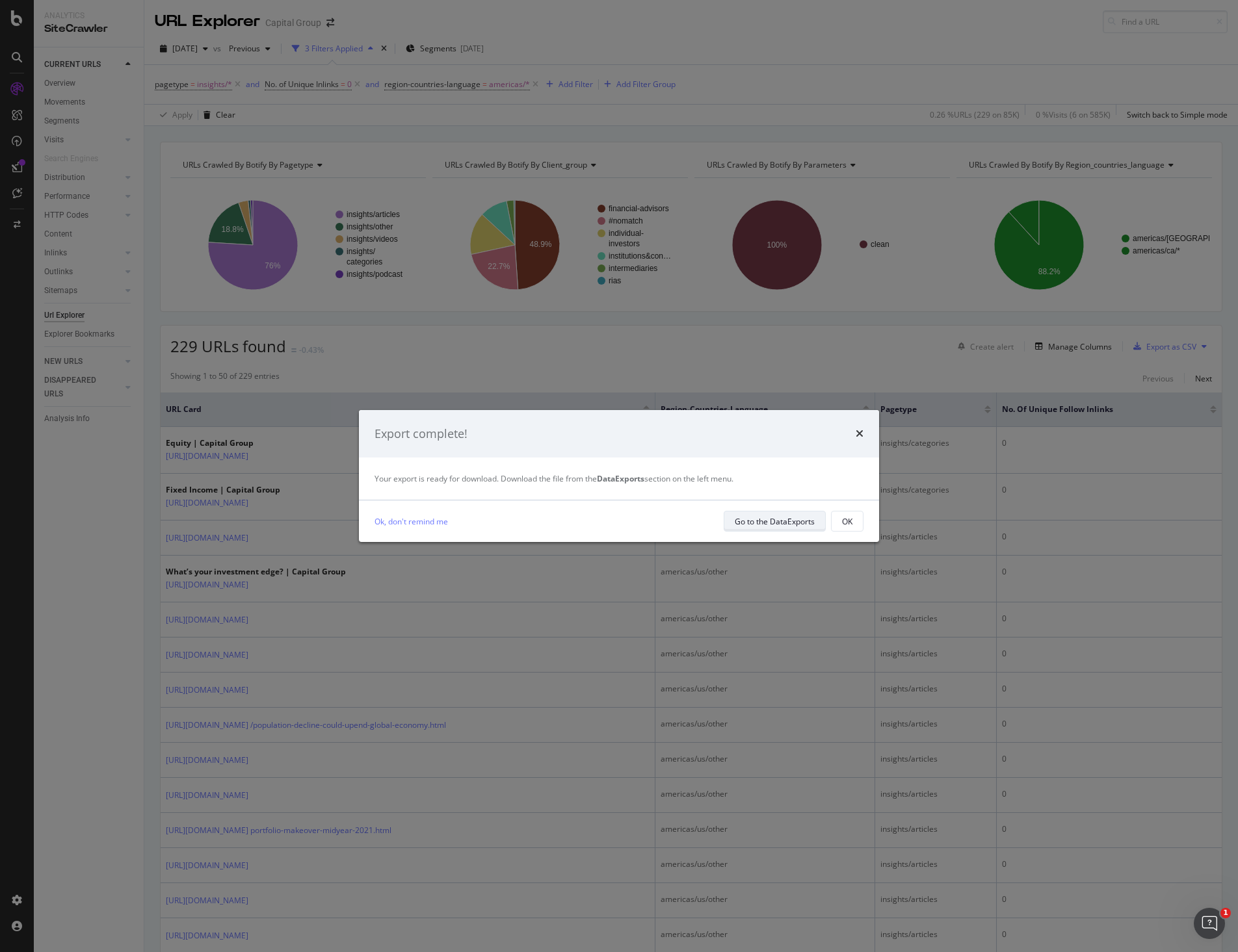
click at [787, 518] on div "Go to the DataExports" at bounding box center [774, 522] width 80 height 11
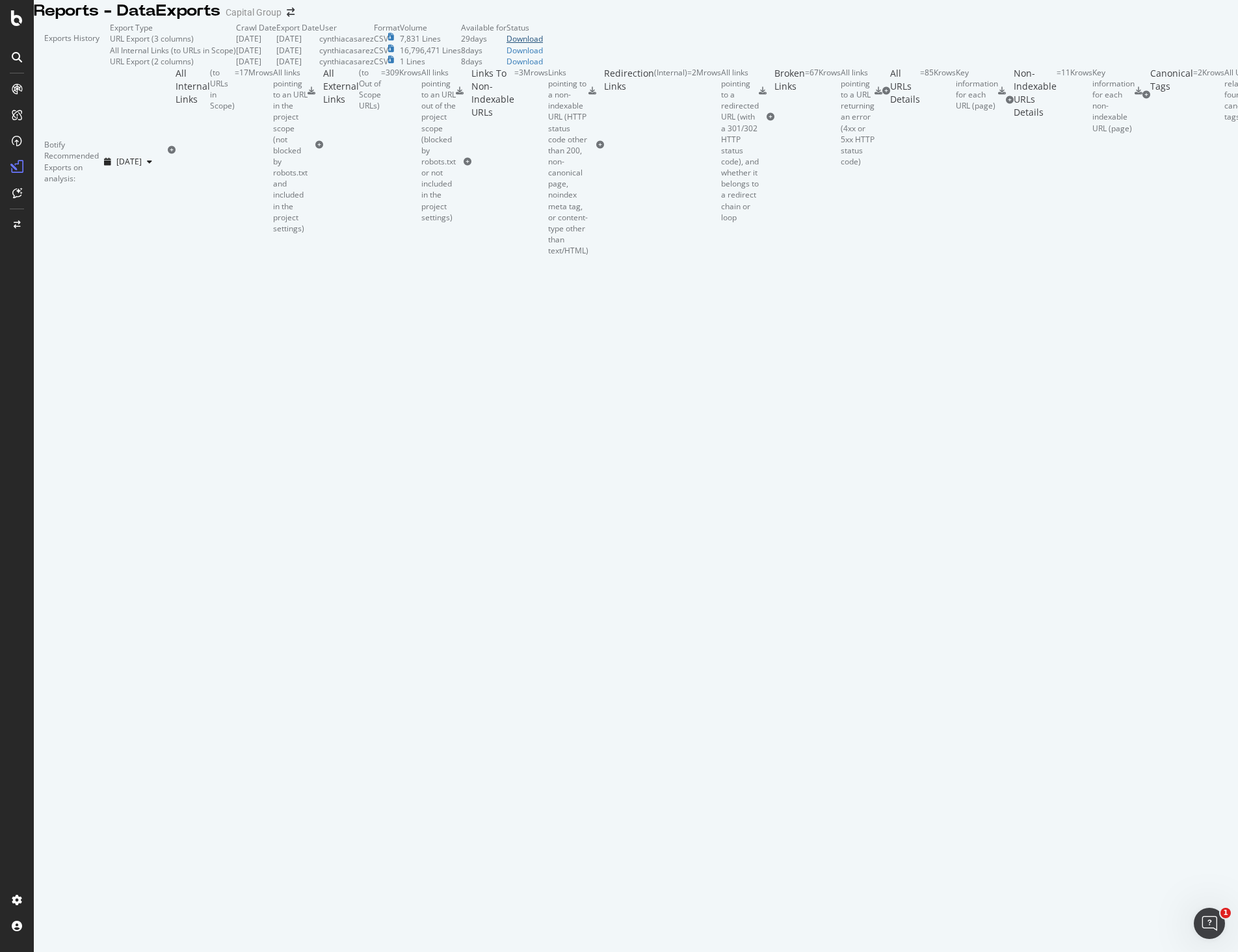
click at [542, 44] on div "Download" at bounding box center [524, 39] width 36 height 11
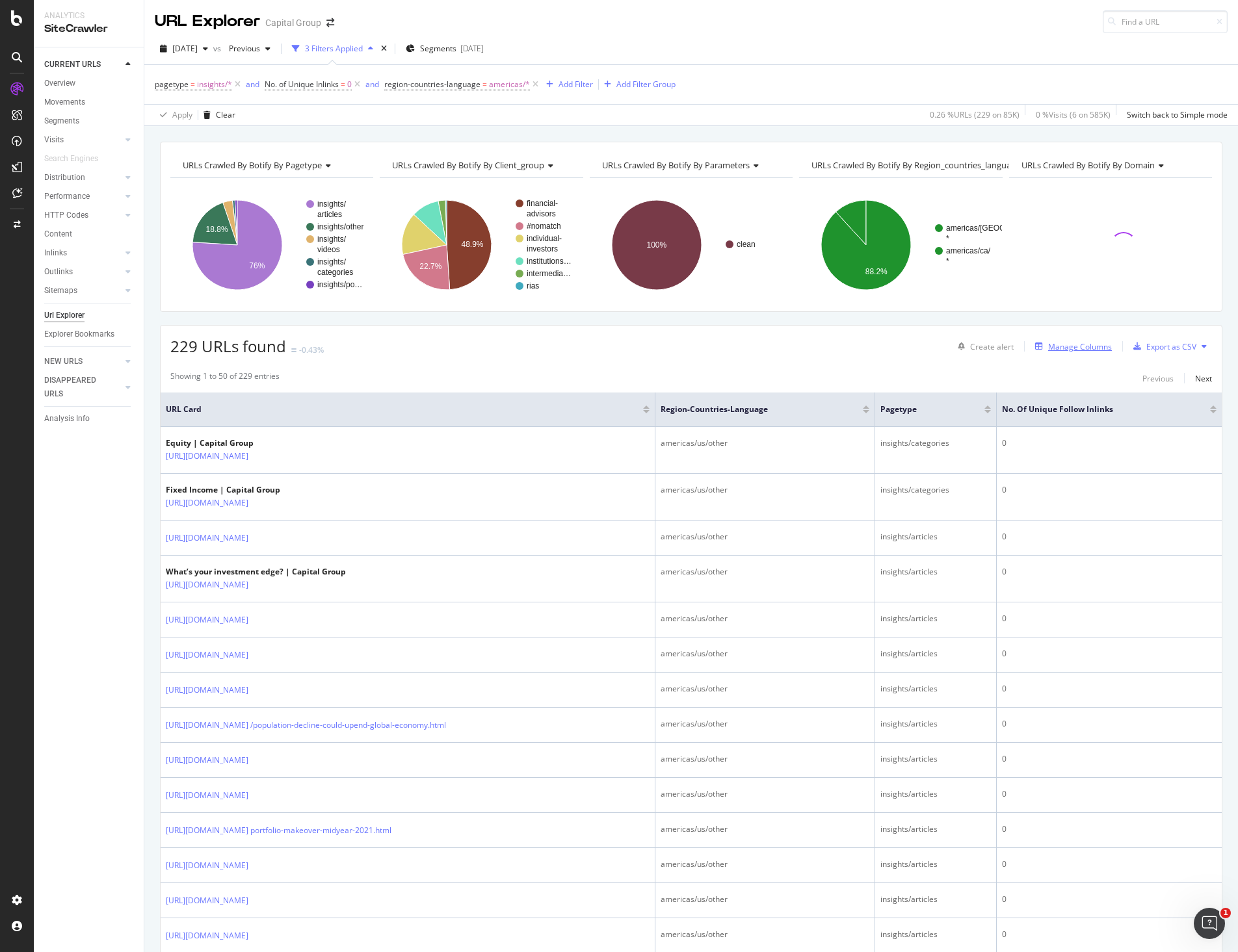
click at [1057, 349] on div "Manage Columns" at bounding box center [1079, 347] width 64 height 11
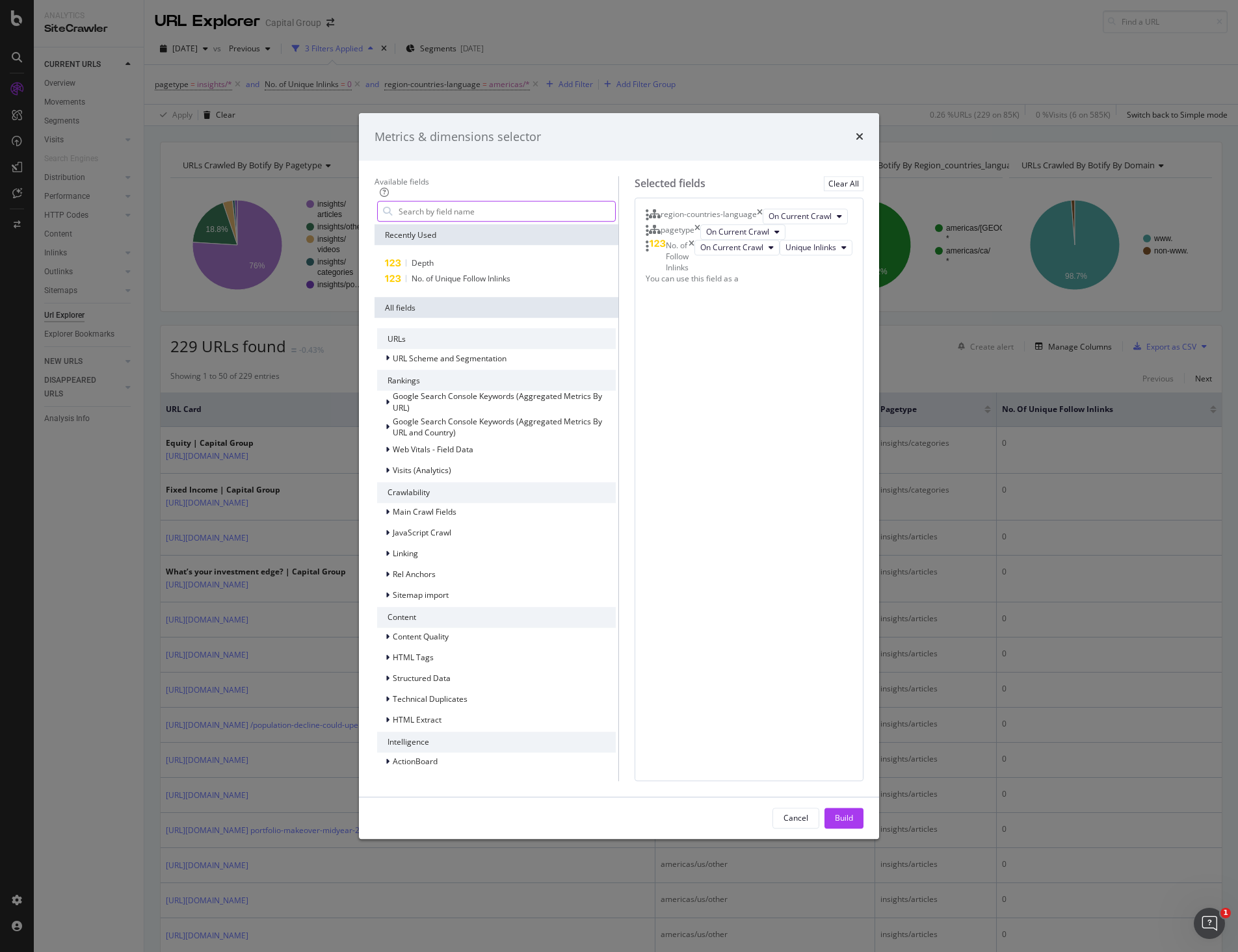
click at [495, 221] on input "modal" at bounding box center [506, 211] width 218 height 19
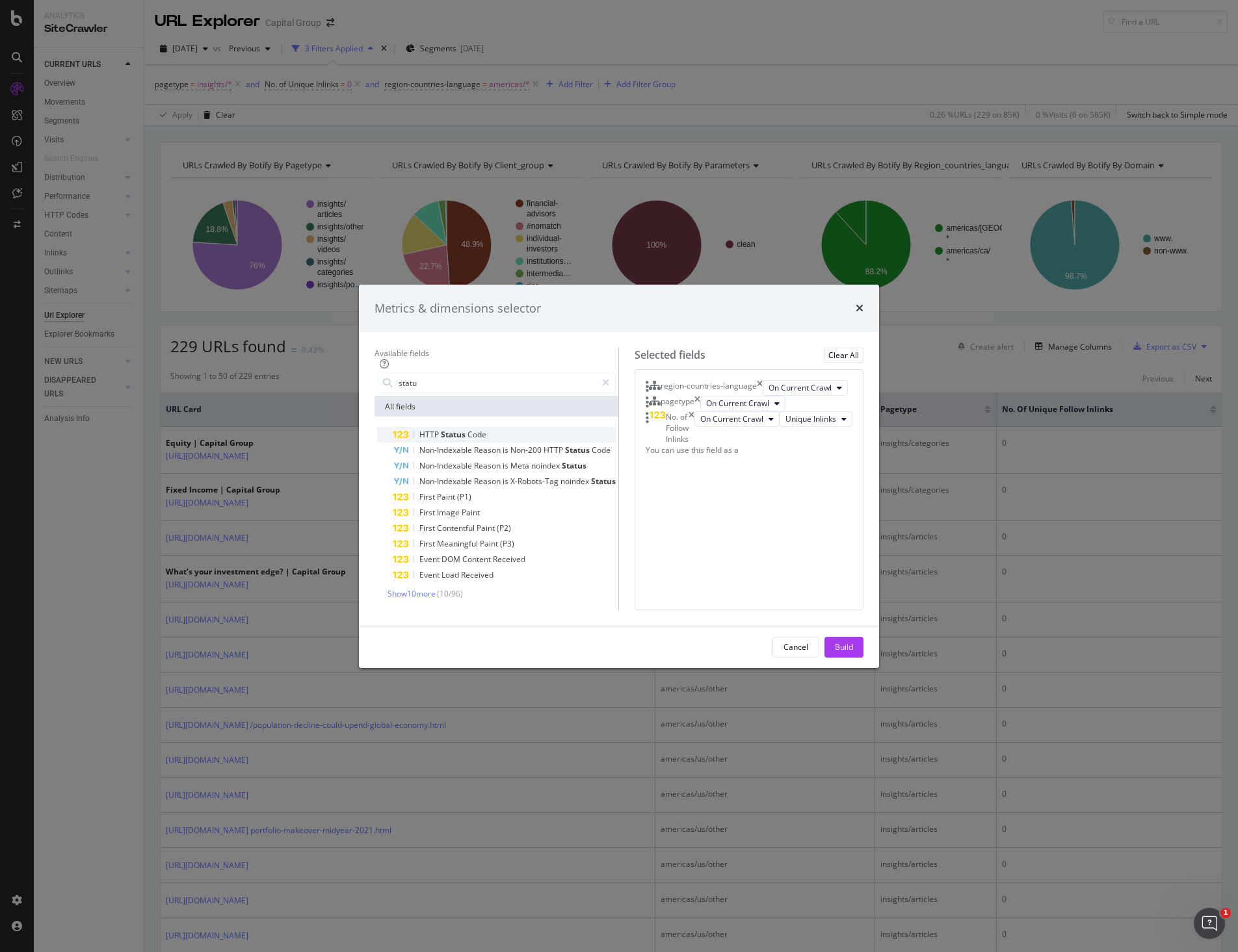
type input "statu"
click at [441, 429] on span "Status" at bounding box center [454, 434] width 27 height 11
click at [853, 652] on div "Build" at bounding box center [844, 648] width 18 height 11
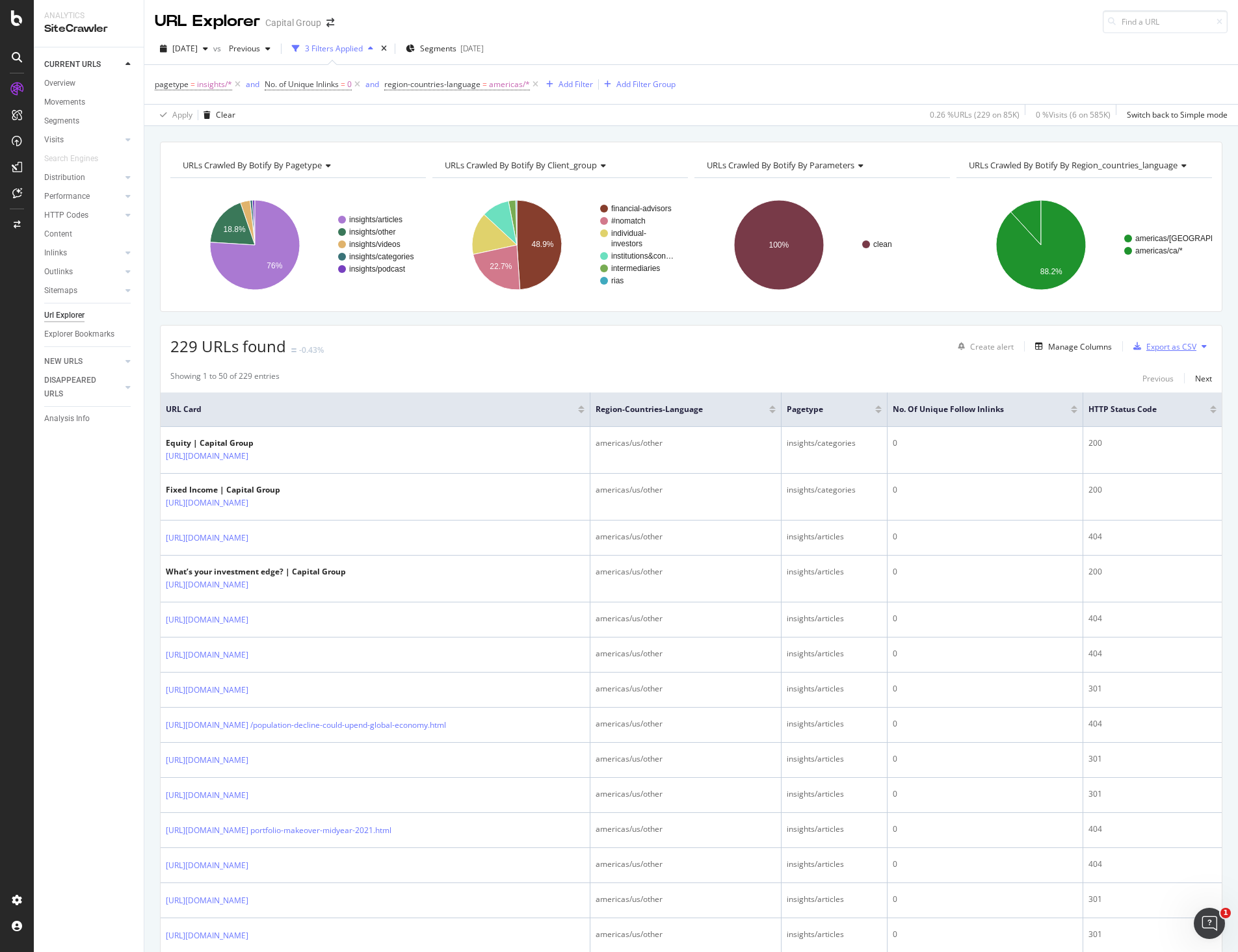
click at [1169, 352] on div "Export as CSV" at bounding box center [1162, 346] width 68 height 19
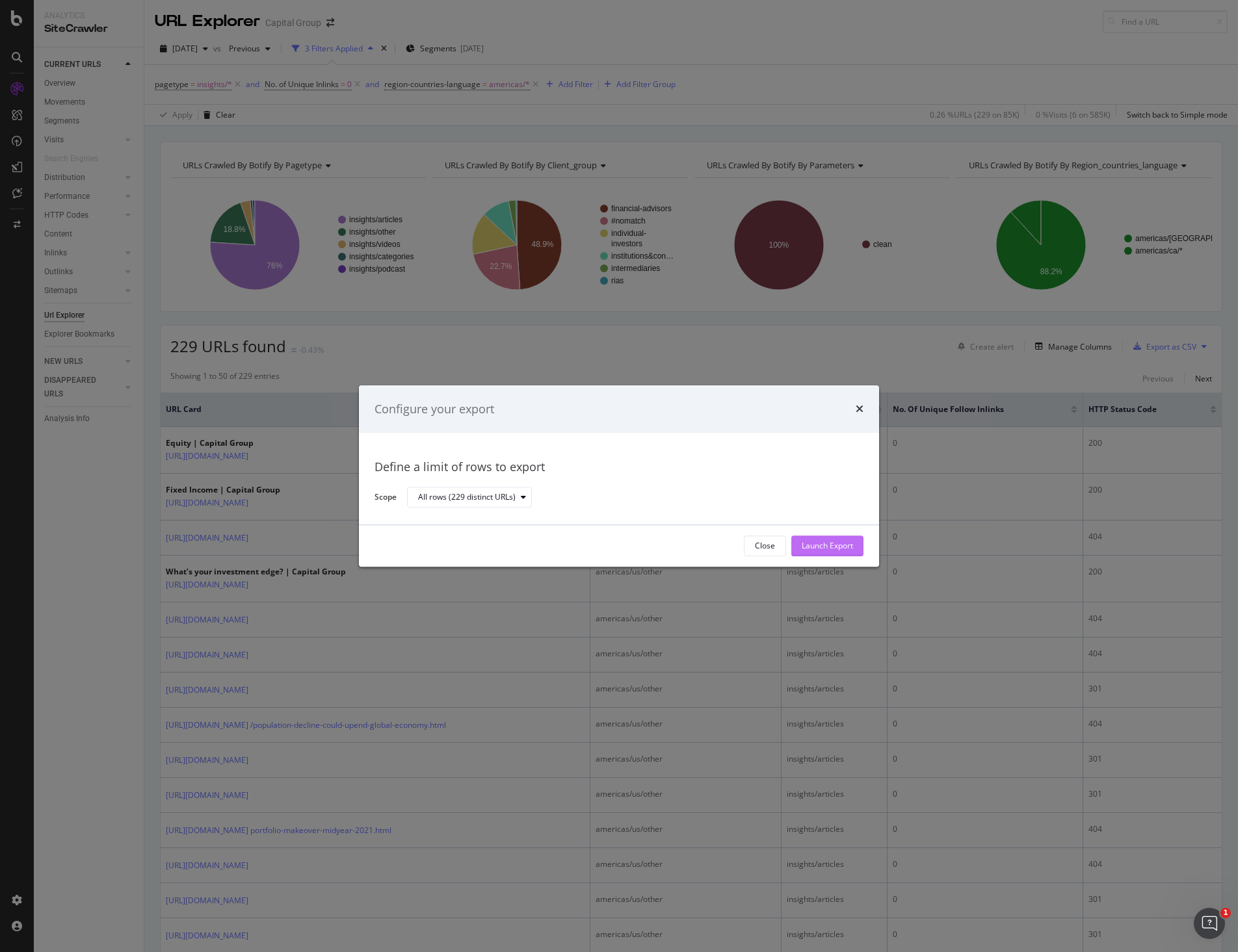
click at [852, 544] on div "Launch Export" at bounding box center [827, 546] width 52 height 11
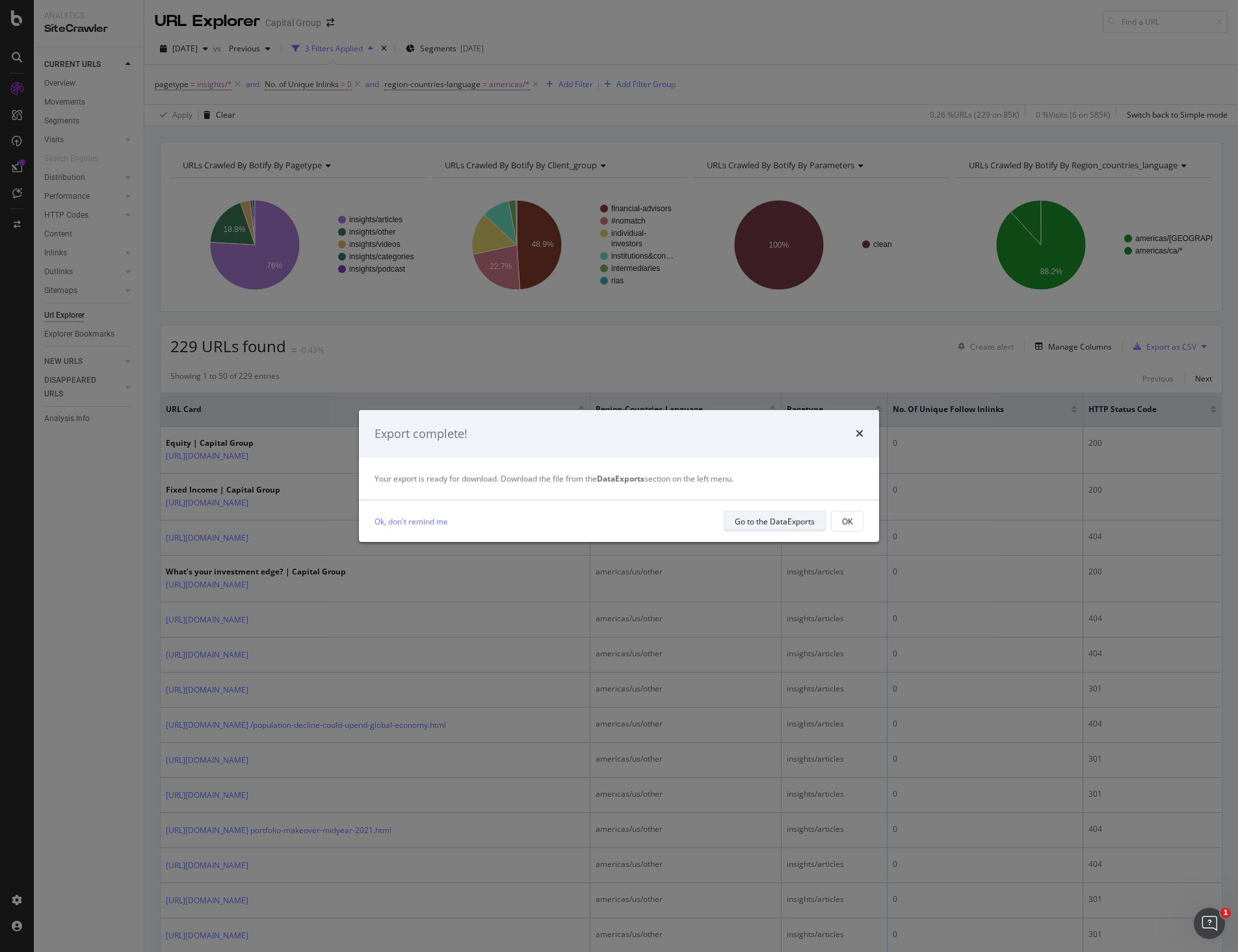
click at [778, 520] on div "Go to the DataExports" at bounding box center [774, 522] width 80 height 11
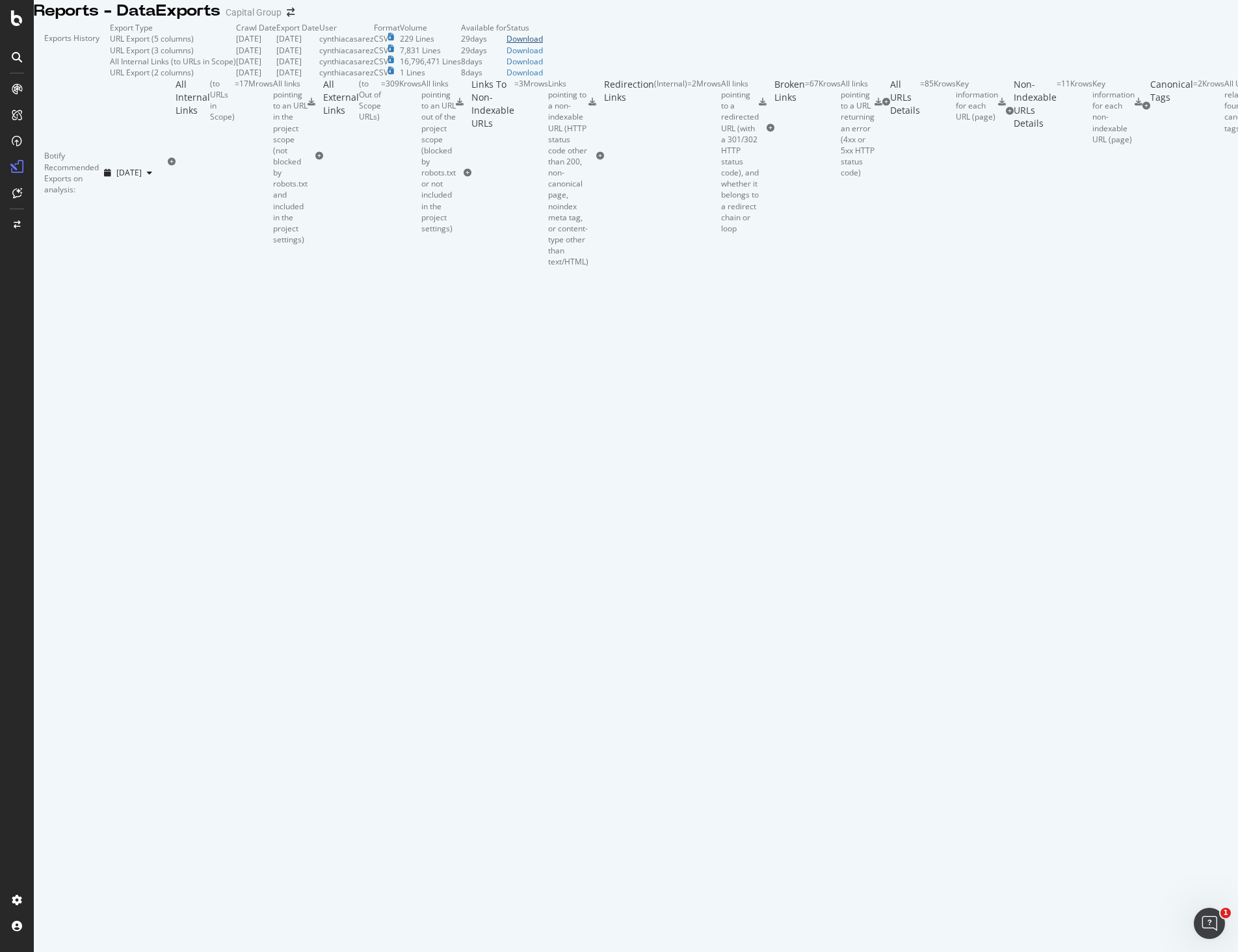
click at [542, 44] on div "Download" at bounding box center [524, 39] width 36 height 11
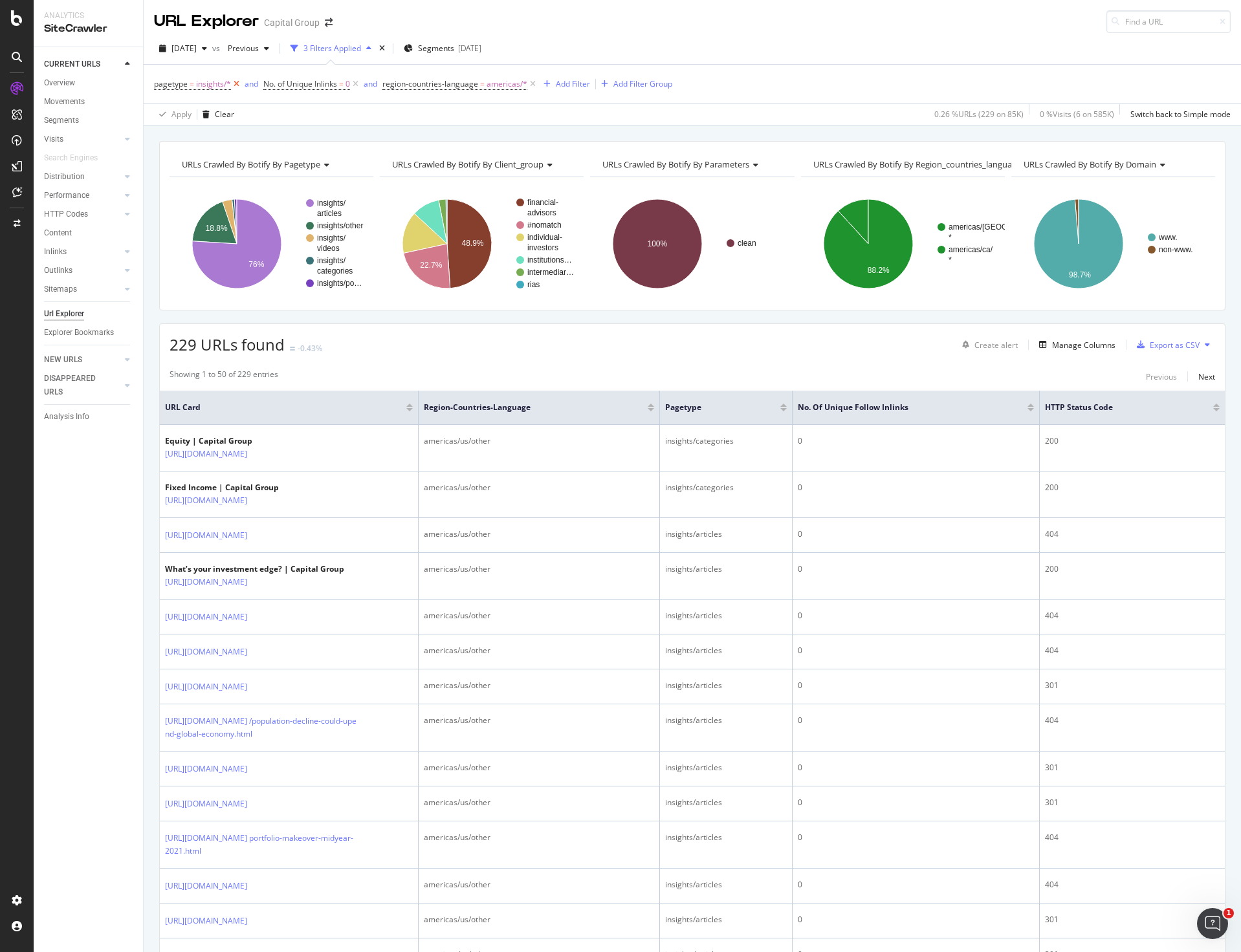
click at [235, 85] on icon at bounding box center [237, 84] width 11 height 13
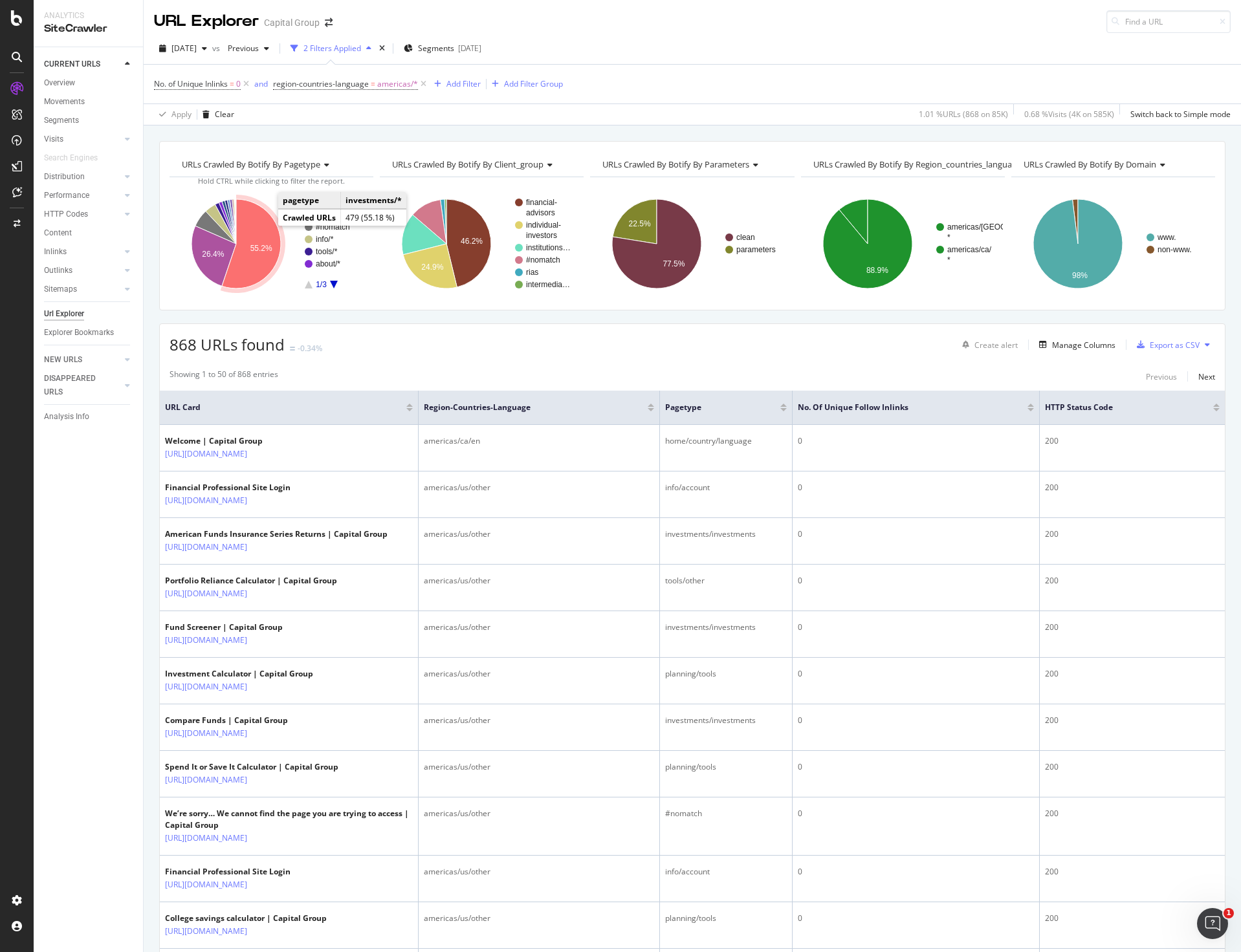
click at [260, 231] on icon "A chart." at bounding box center [252, 243] width 59 height 89
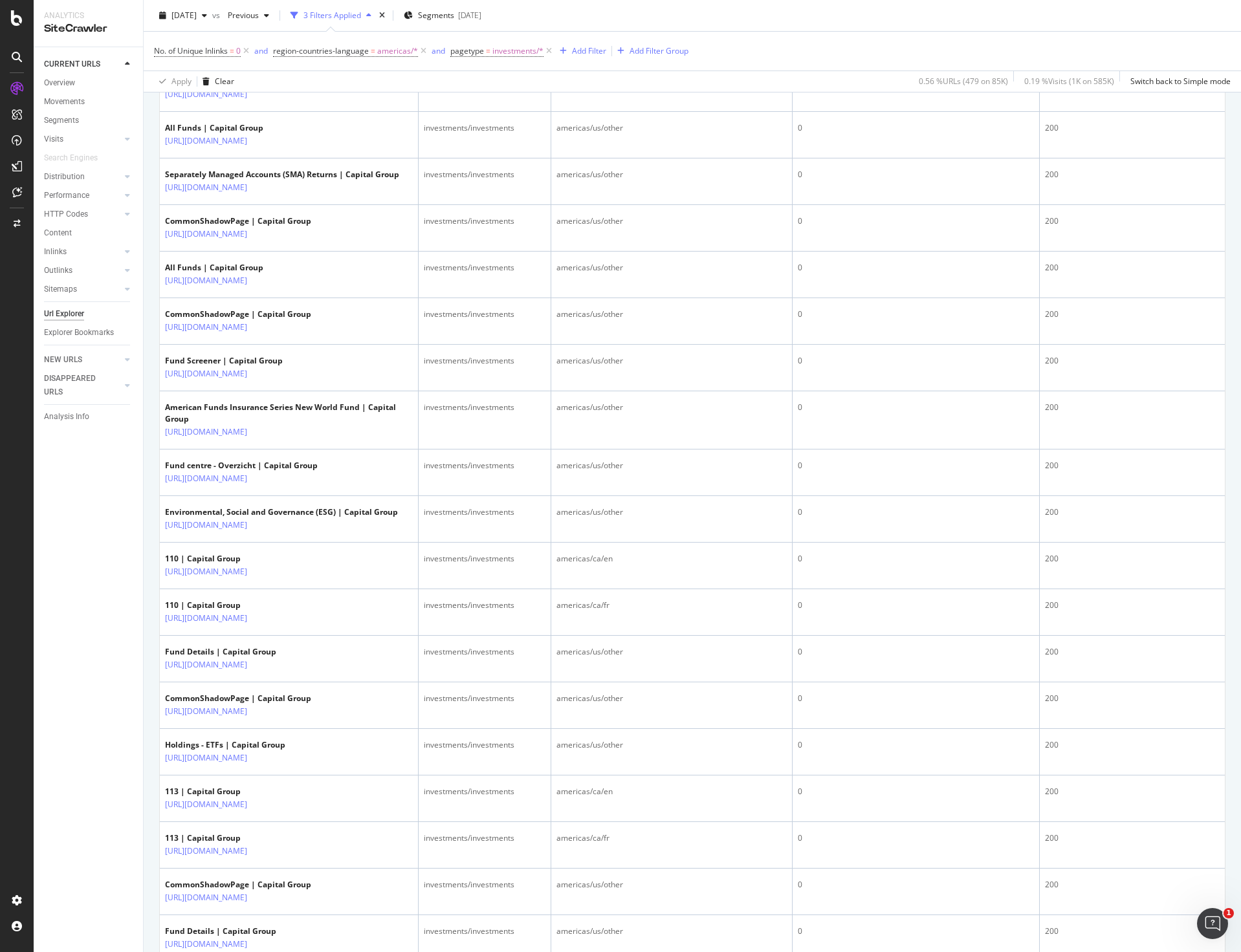
scroll to position [906, 0]
